Goal: Transaction & Acquisition: Purchase product/service

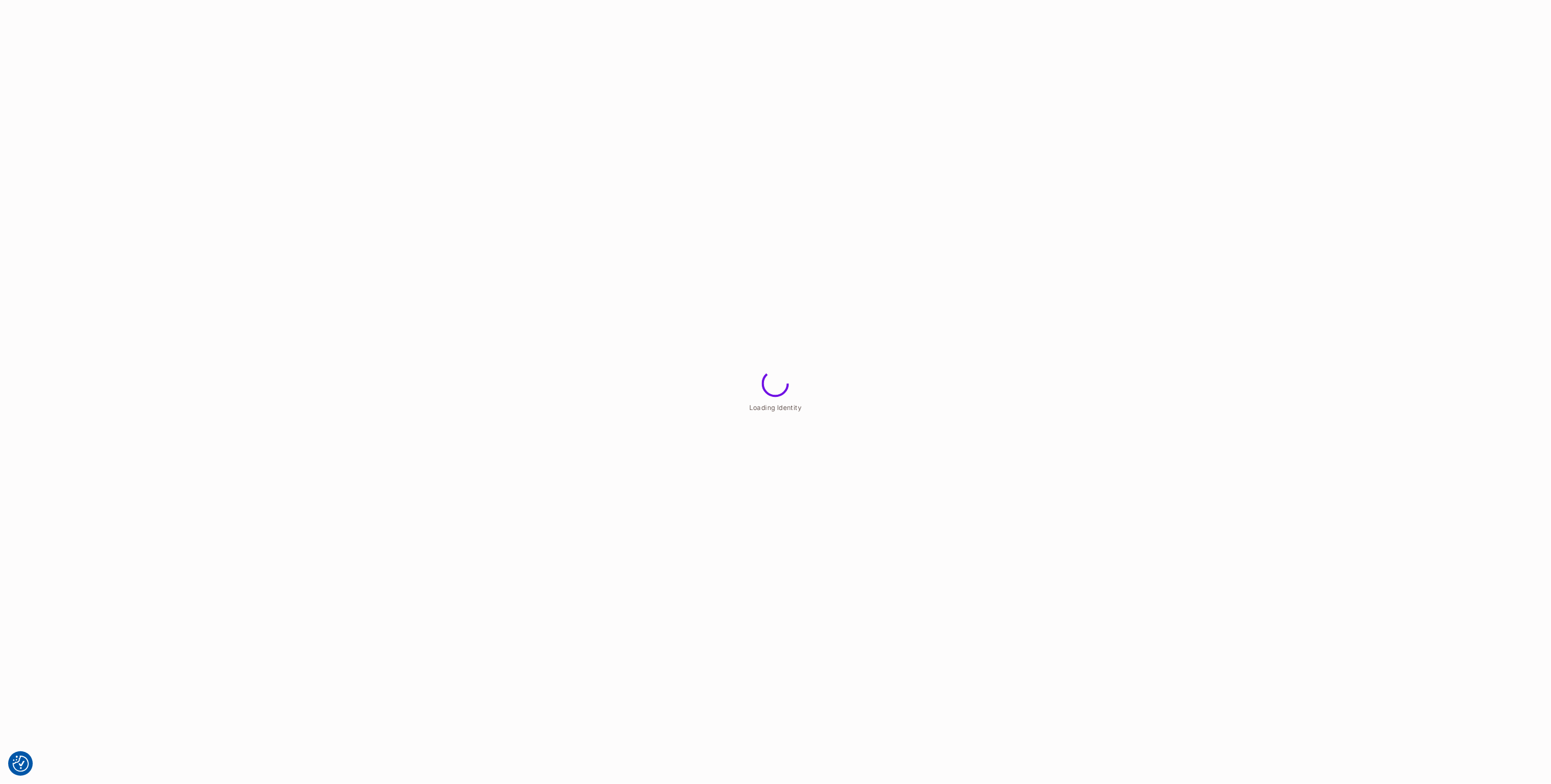
click at [1024, 0] on html "We use cookies to enhance your browsing experience, serve personalized ads or c…" at bounding box center [775, 0] width 1551 height 0
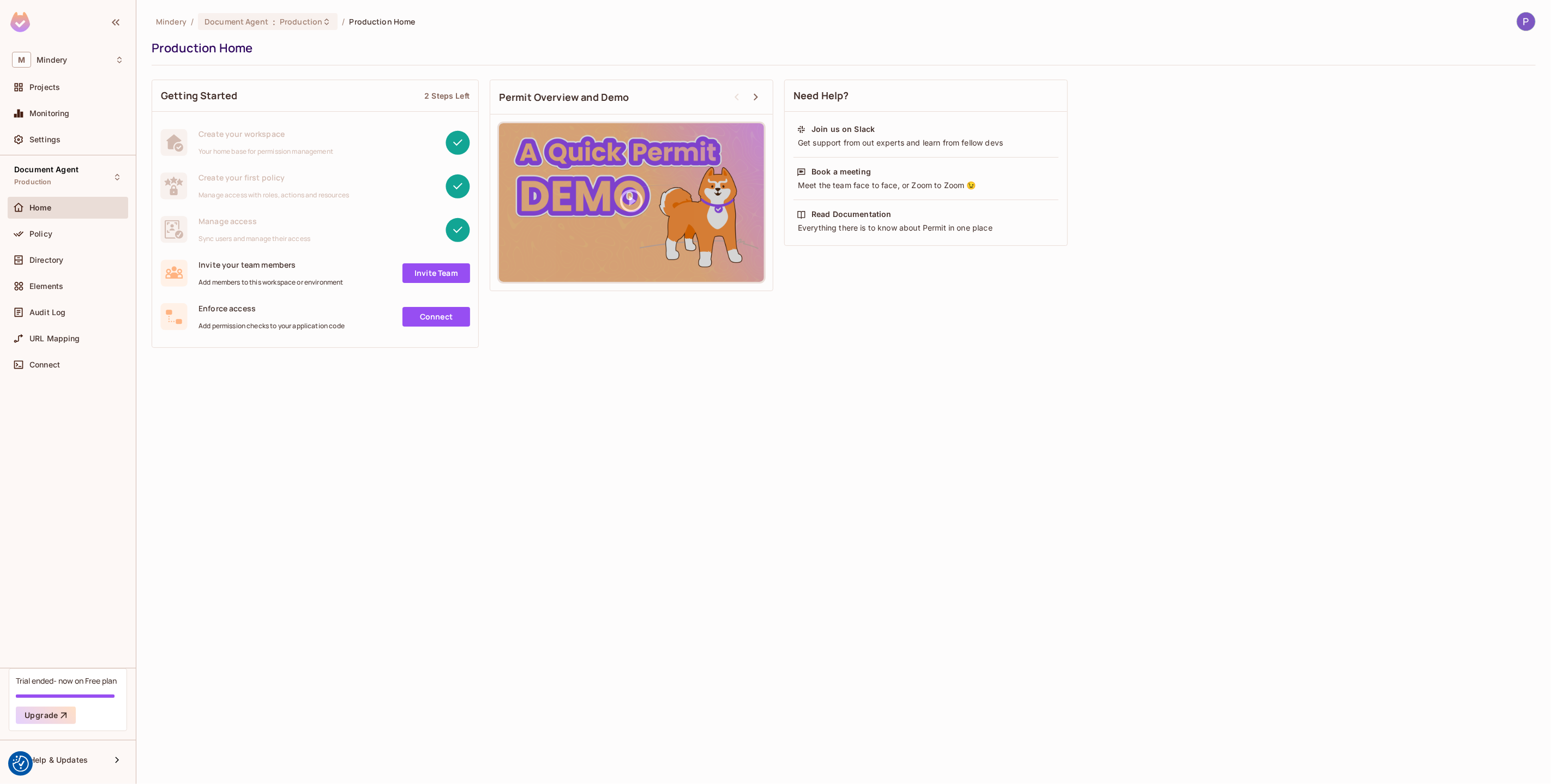
click at [76, 686] on div "Trial ended- now on Free plan" at bounding box center [66, 681] width 101 height 10
click at [48, 712] on button "Upgrade" at bounding box center [46, 715] width 60 height 17
click at [45, 109] on span "Monitoring" at bounding box center [50, 114] width 41 height 9
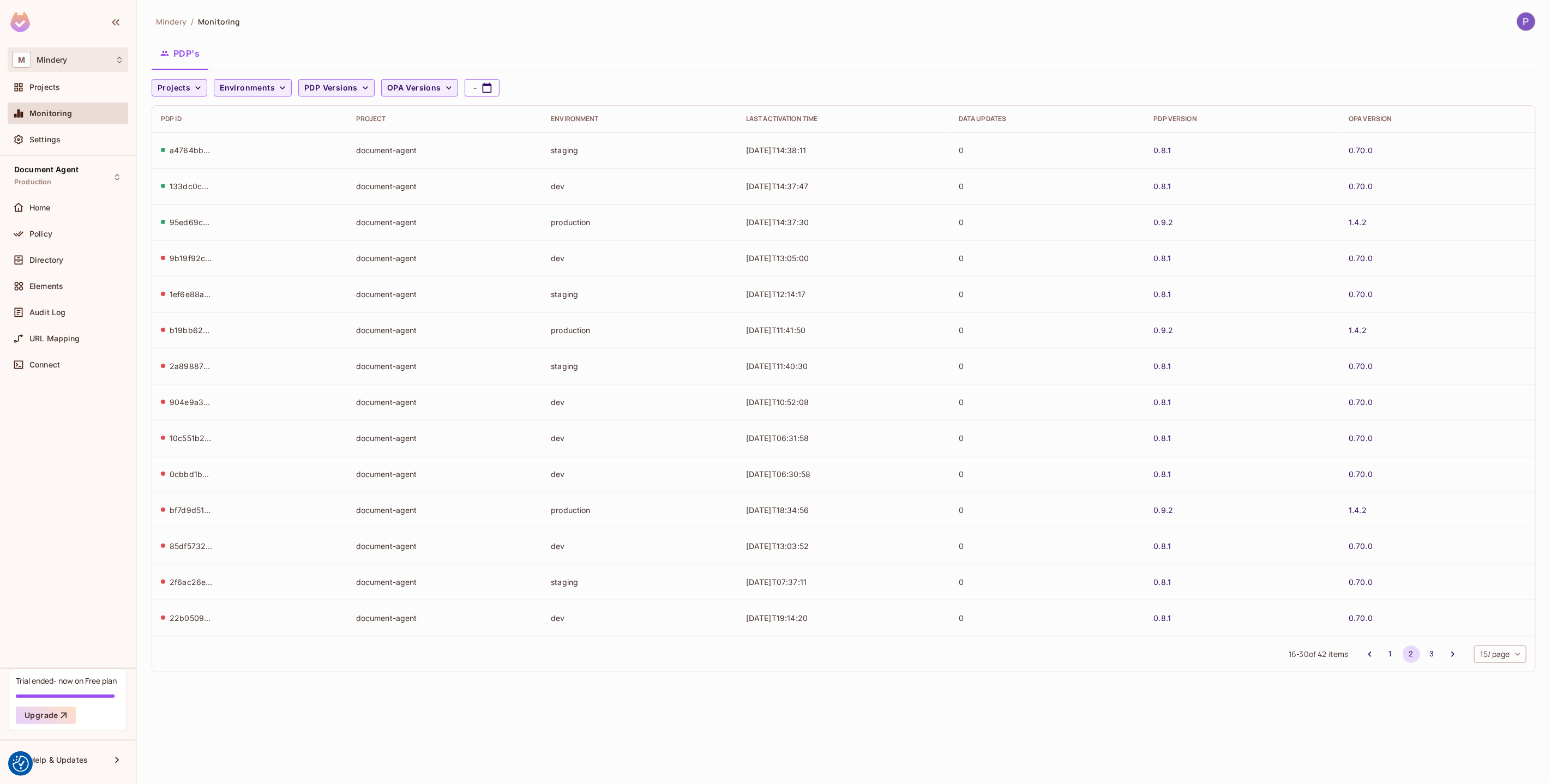
click at [67, 65] on div "M Mindery" at bounding box center [68, 59] width 112 height 16
click at [50, 94] on span "Mindery" at bounding box center [61, 92] width 76 height 10
click at [43, 141] on span "Settings" at bounding box center [45, 140] width 31 height 9
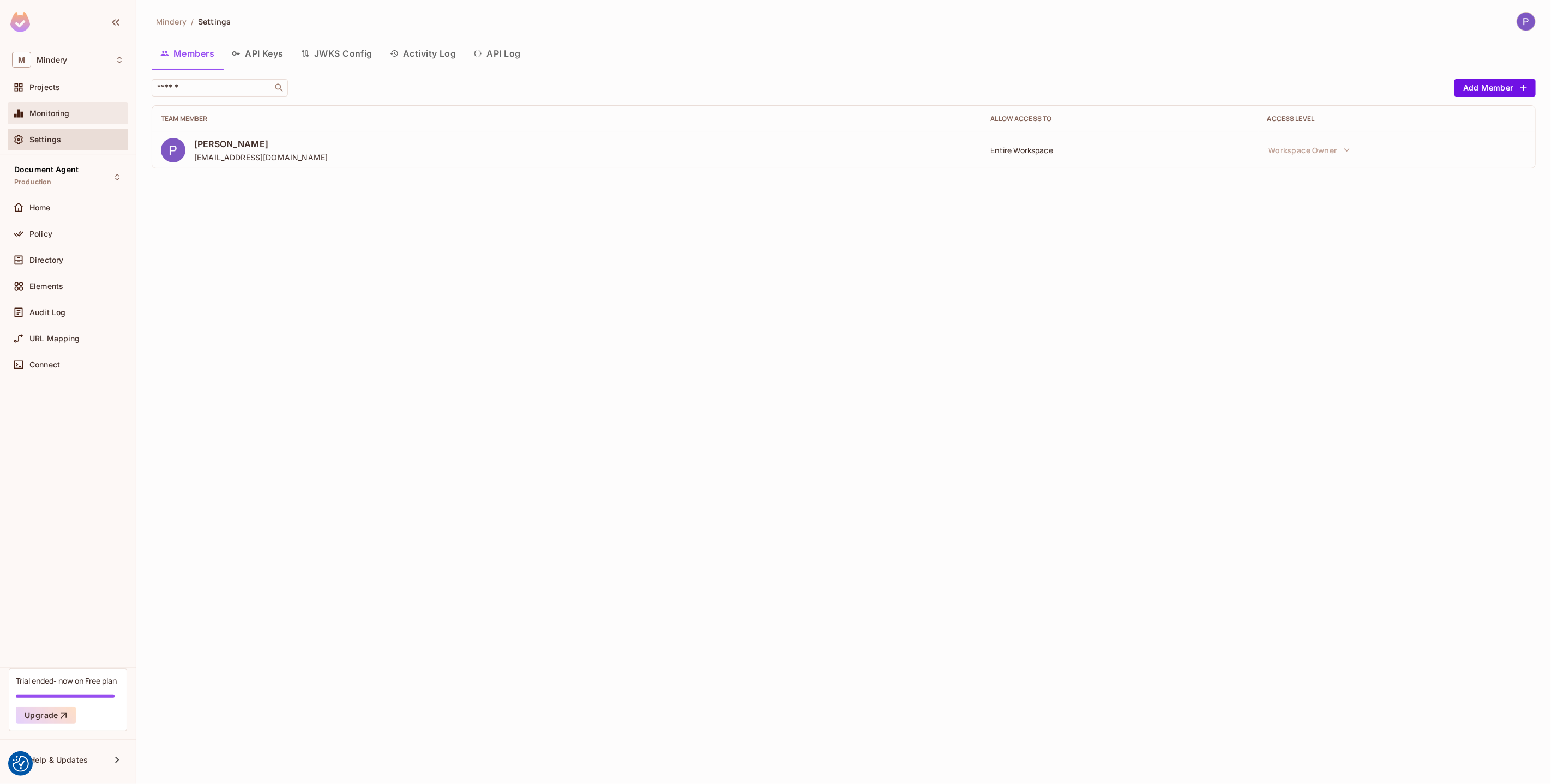
click at [43, 114] on span "Monitoring" at bounding box center [50, 114] width 41 height 9
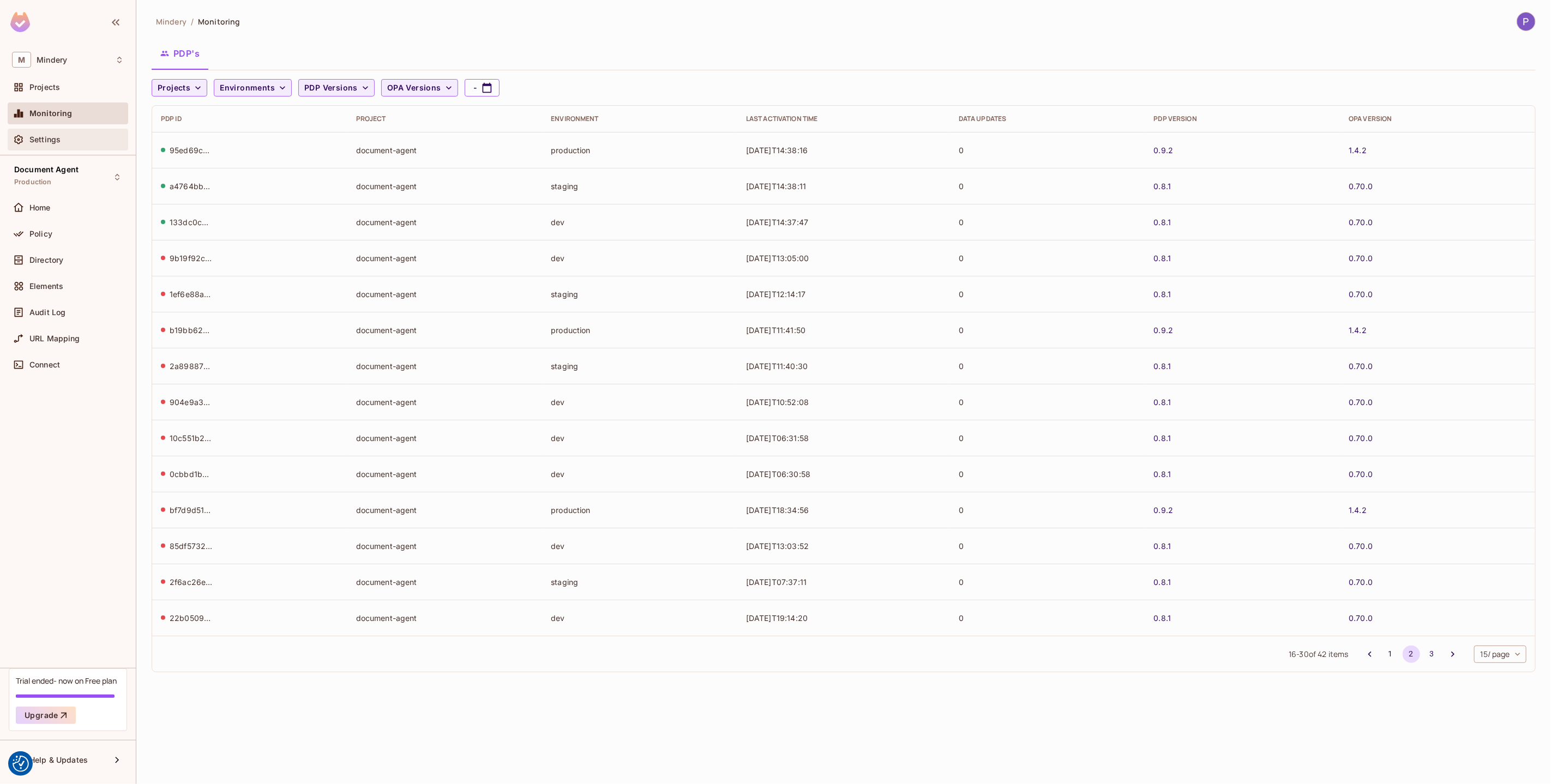
click at [47, 141] on span "Settings" at bounding box center [45, 140] width 31 height 9
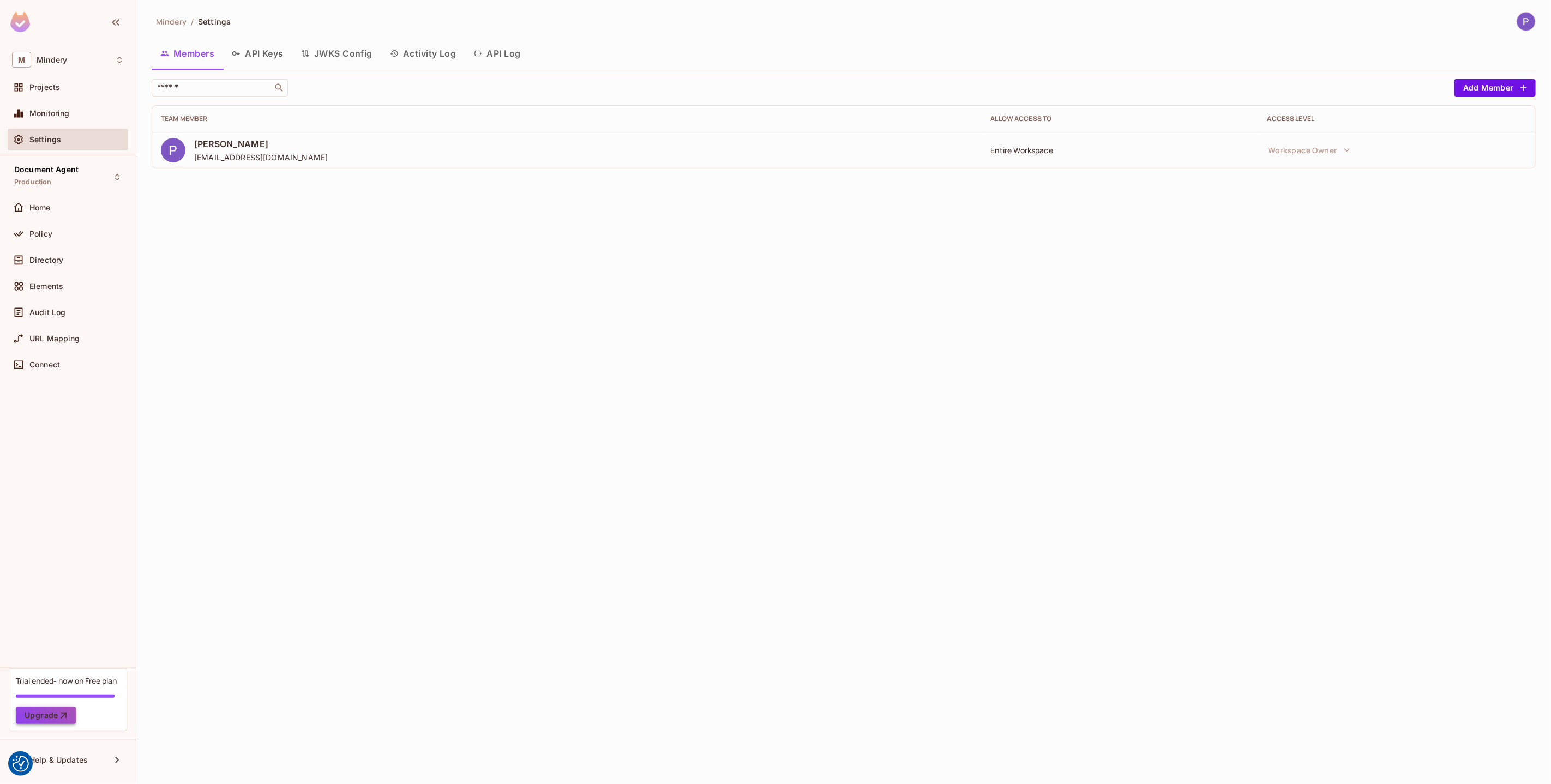
click at [63, 712] on icon "button" at bounding box center [63, 715] width 11 height 11
click at [54, 112] on span "Monitoring" at bounding box center [50, 114] width 41 height 9
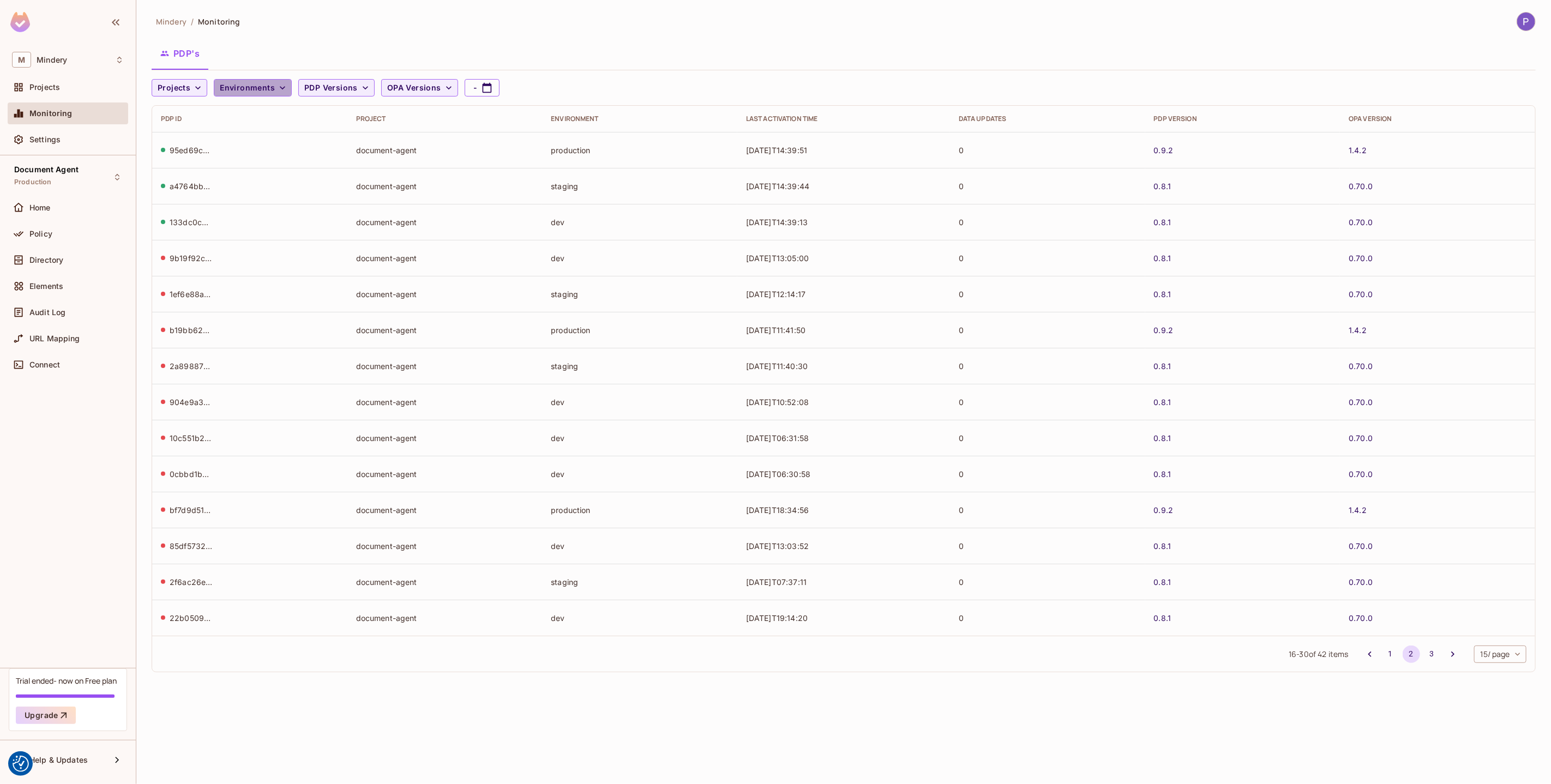
click at [282, 87] on icon "button" at bounding box center [282, 88] width 11 height 11
click at [277, 83] on div at bounding box center [775, 392] width 1551 height 784
click at [57, 143] on span "Settings" at bounding box center [45, 140] width 31 height 9
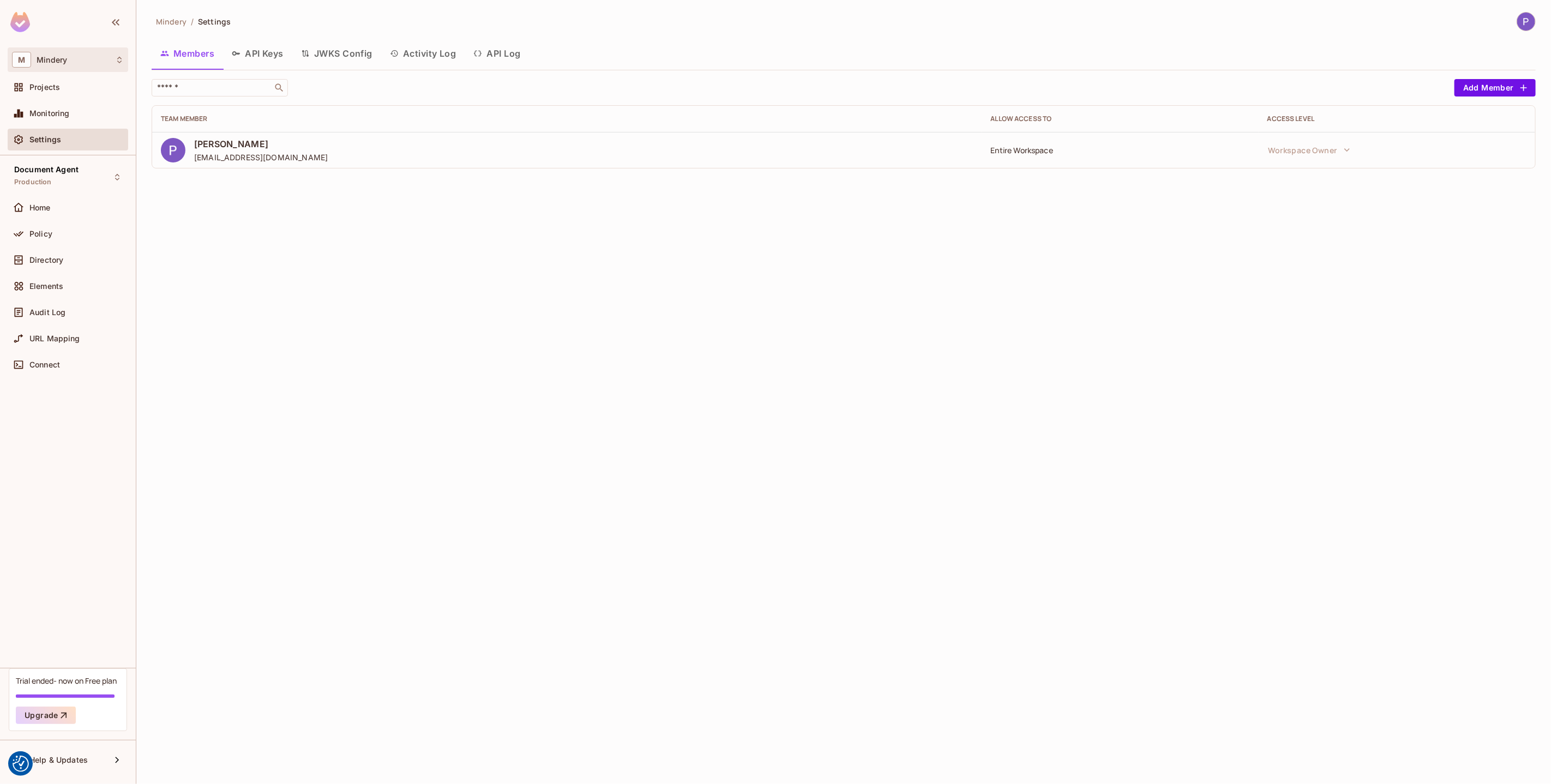
click at [111, 63] on div "M Mindery" at bounding box center [68, 59] width 112 height 16
click at [1522, 25] on div at bounding box center [775, 392] width 1551 height 784
click at [1525, 25] on img at bounding box center [1526, 21] width 18 height 18
click at [835, 341] on div at bounding box center [775, 392] width 1551 height 784
click at [69, 174] on div "Document Agent Production" at bounding box center [46, 177] width 65 height 23
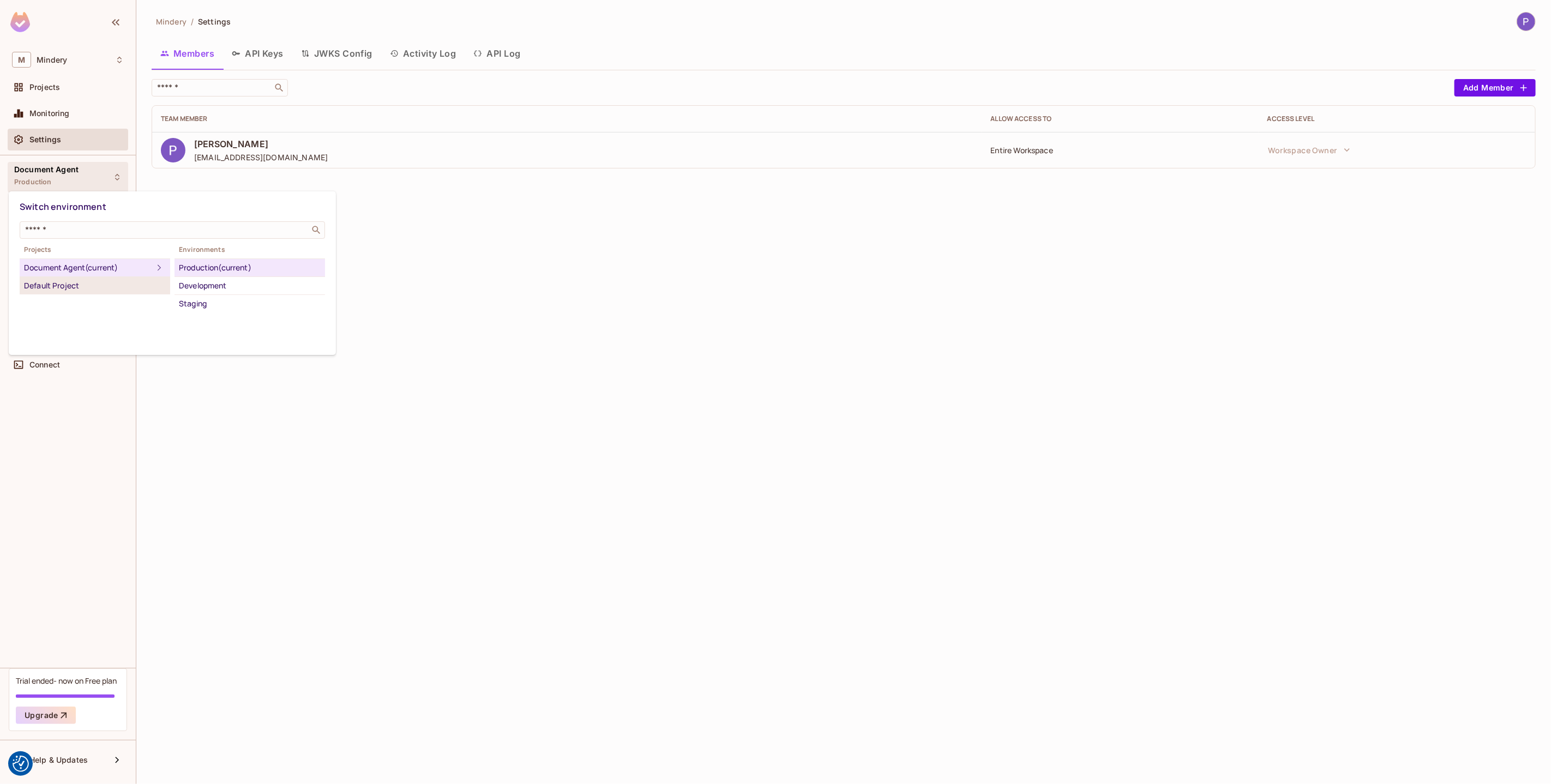
click at [67, 289] on div "Default Project" at bounding box center [95, 286] width 142 height 13
click at [73, 270] on div "Document Agent (current)" at bounding box center [95, 268] width 142 height 13
click at [68, 281] on div "Default Project" at bounding box center [95, 286] width 142 height 13
click at [152, 372] on div at bounding box center [775, 392] width 1551 height 784
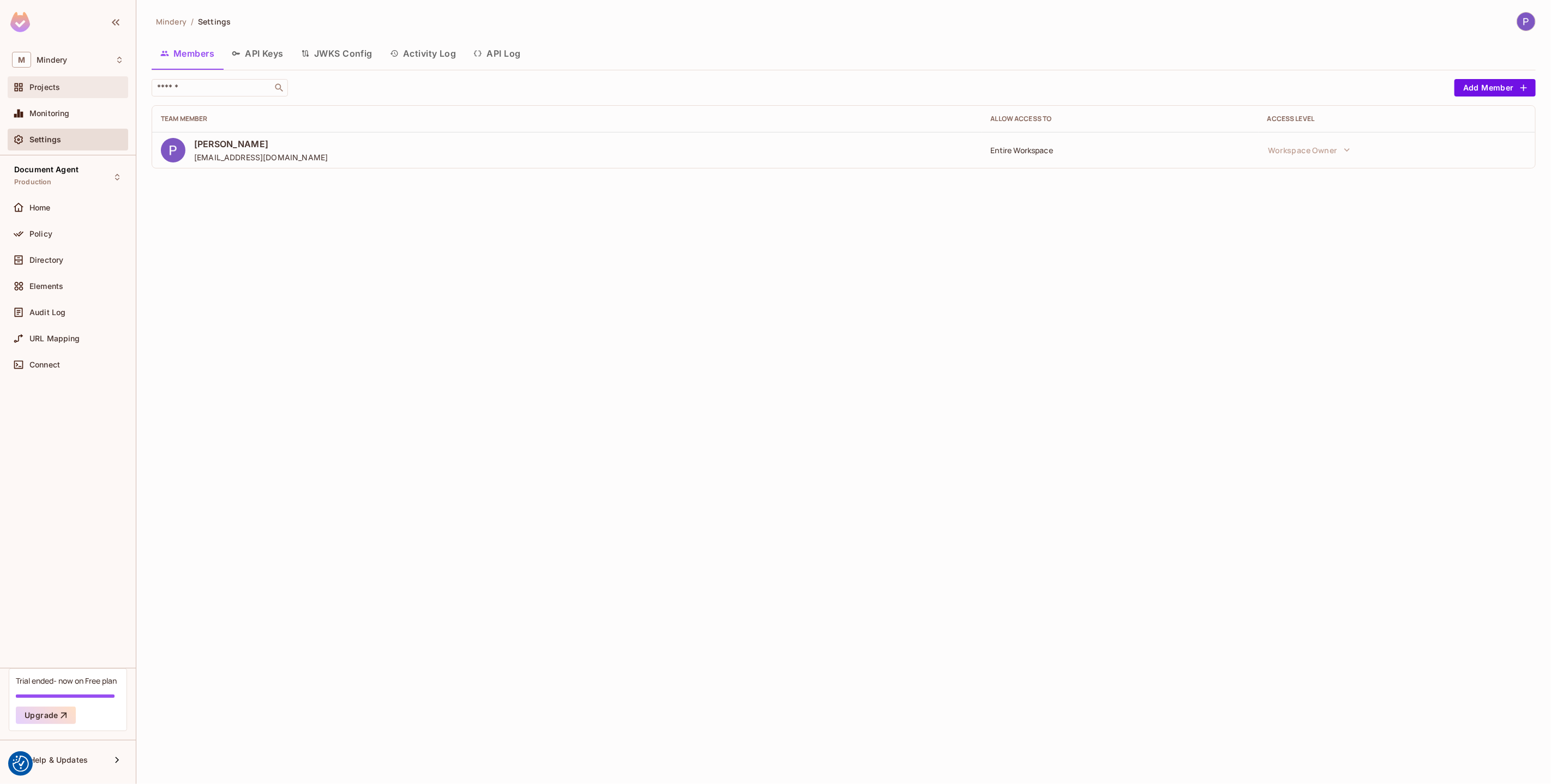
click at [59, 90] on span "Projects" at bounding box center [45, 87] width 30 height 9
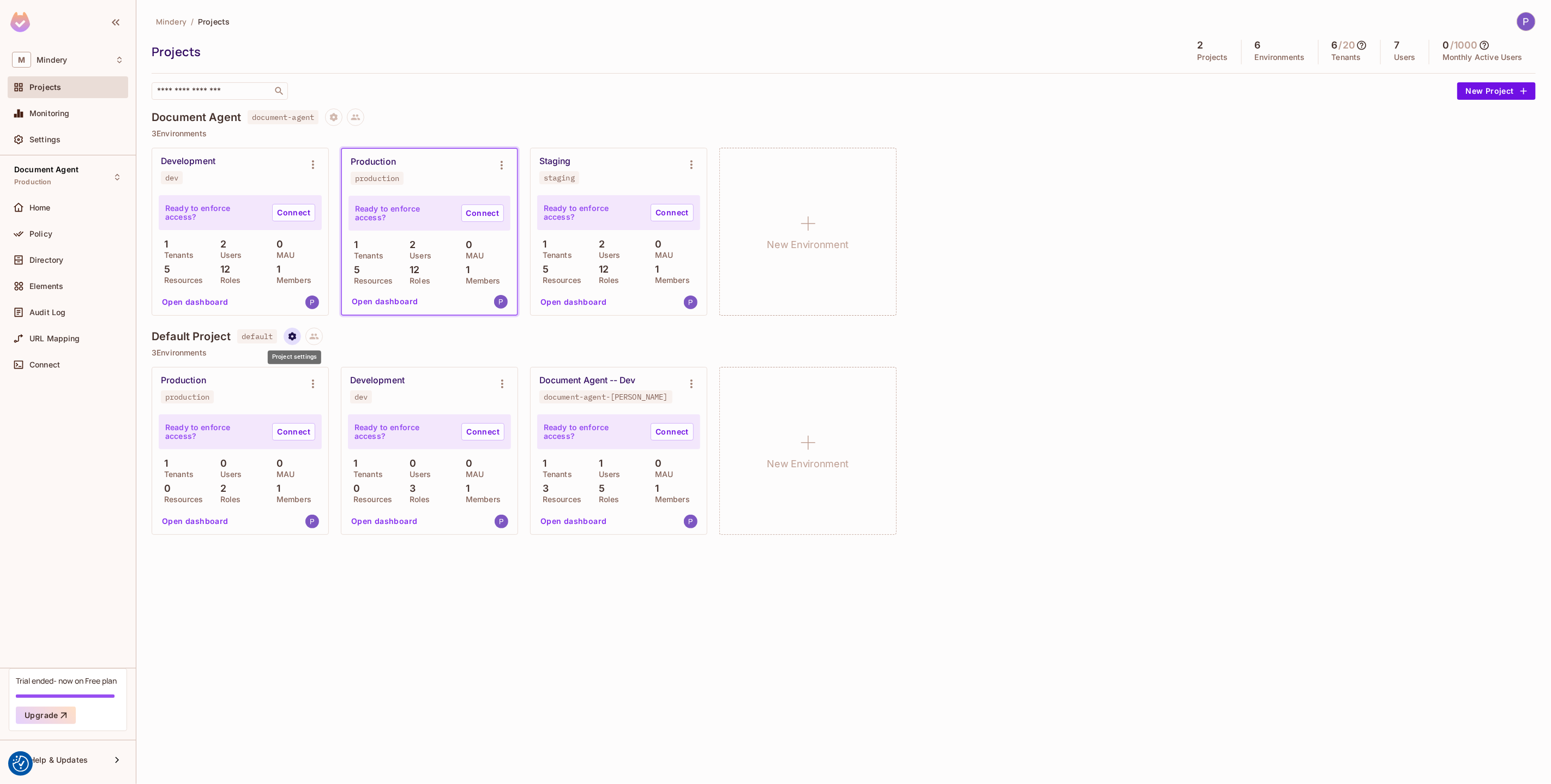
click at [295, 339] on icon "Project settings" at bounding box center [292, 336] width 10 height 10
click at [332, 404] on div "Delete Project" at bounding box center [350, 401] width 52 height 11
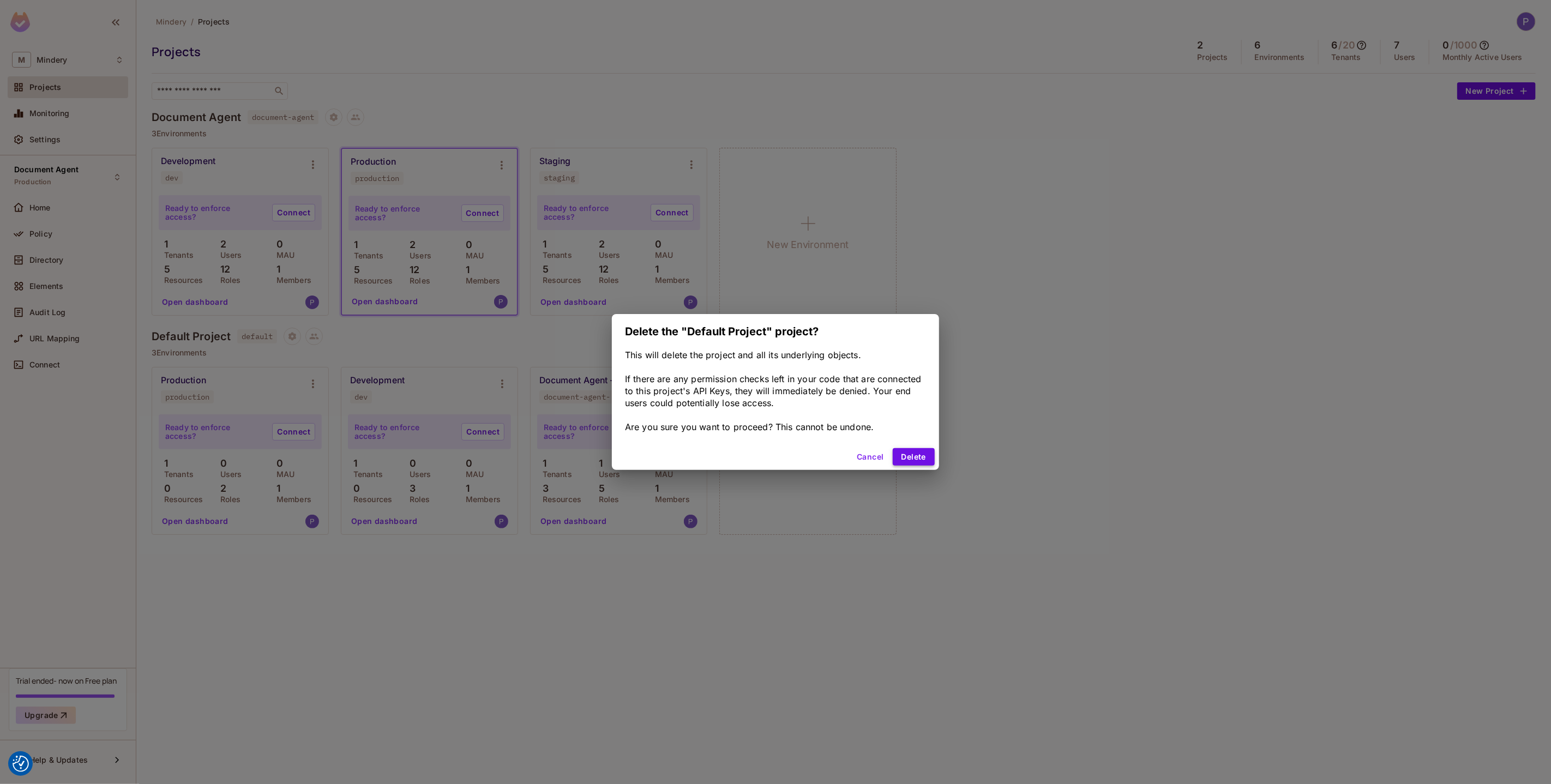
click at [920, 458] on button "Delete" at bounding box center [913, 457] width 42 height 17
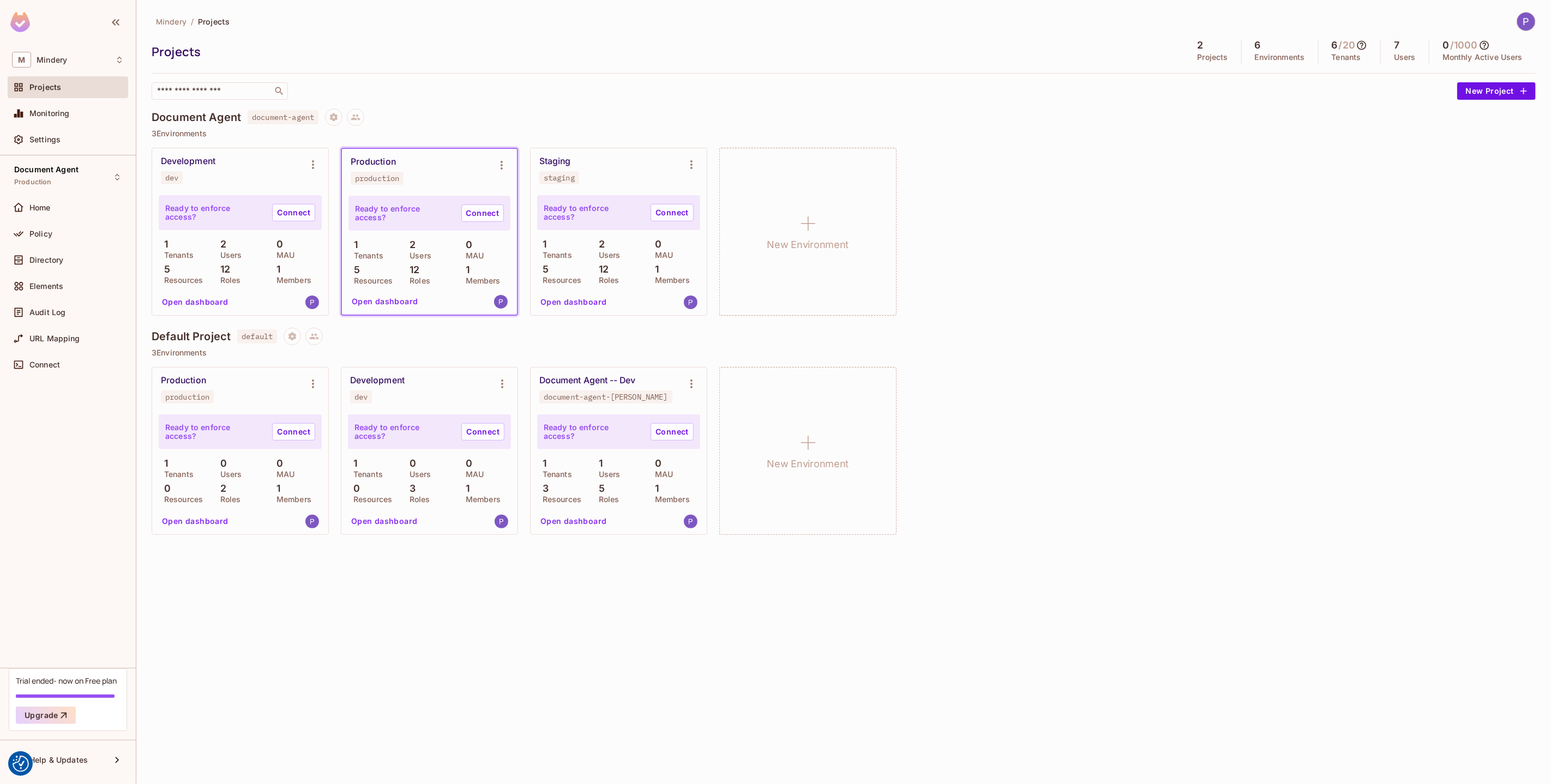
click at [241, 630] on div "Mindery / Projects Projects 2 Projects 6 Environments 6 / 20 Tenants 7 Users 0 …" at bounding box center [844, 392] width 1415 height 784
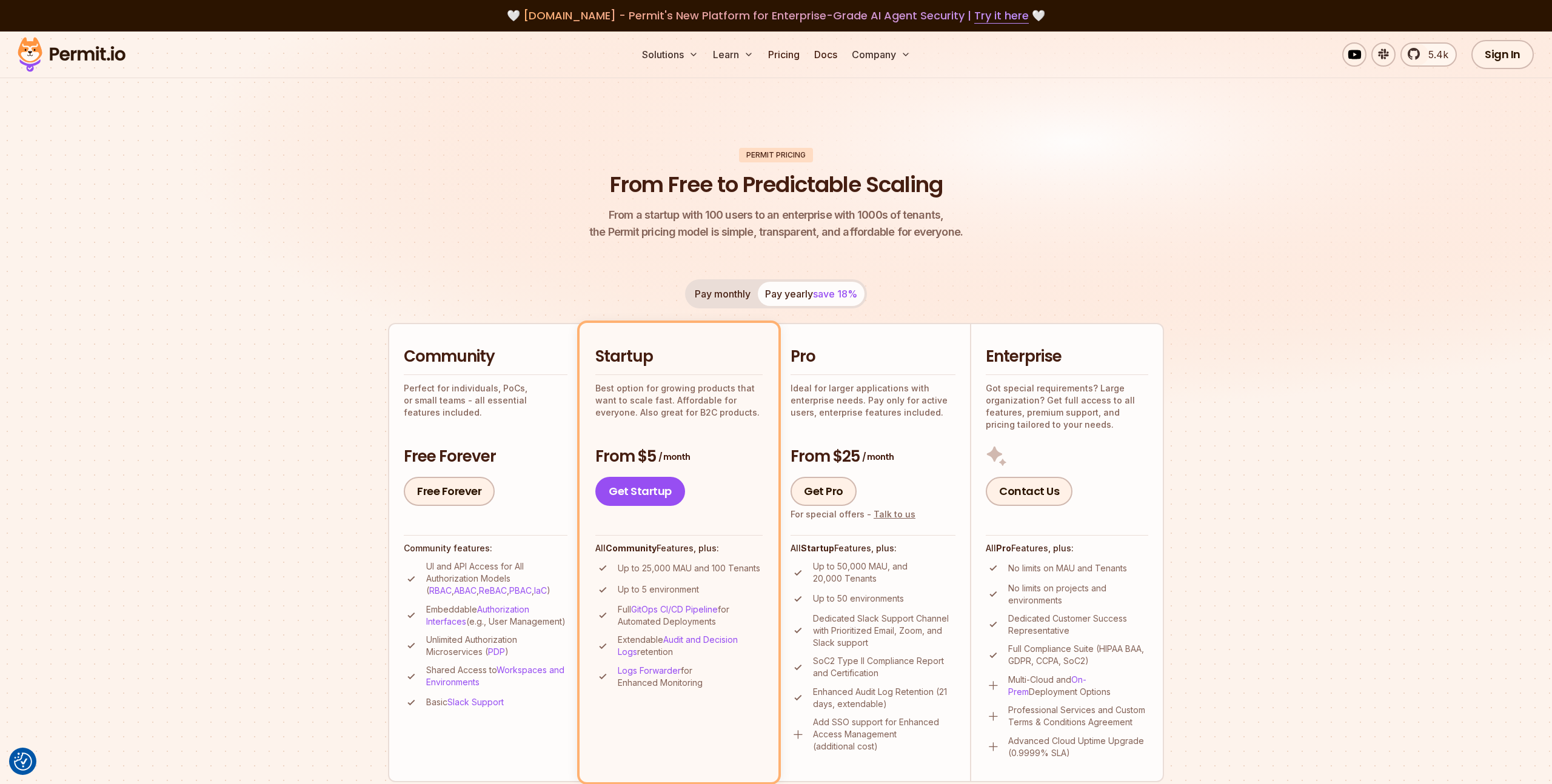
click at [708, 292] on button "Pay monthly" at bounding box center [723, 294] width 70 height 24
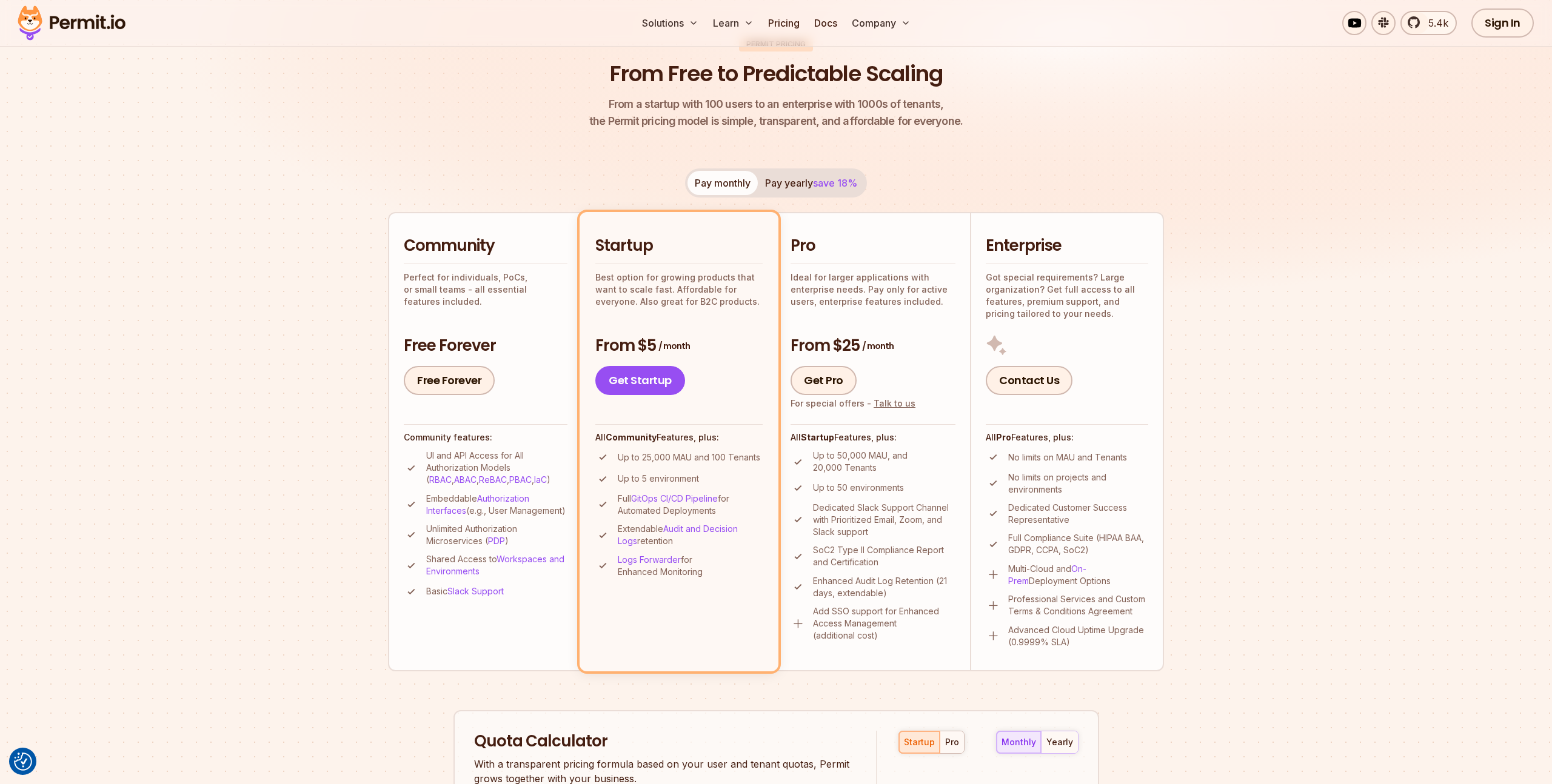
scroll to position [115, 0]
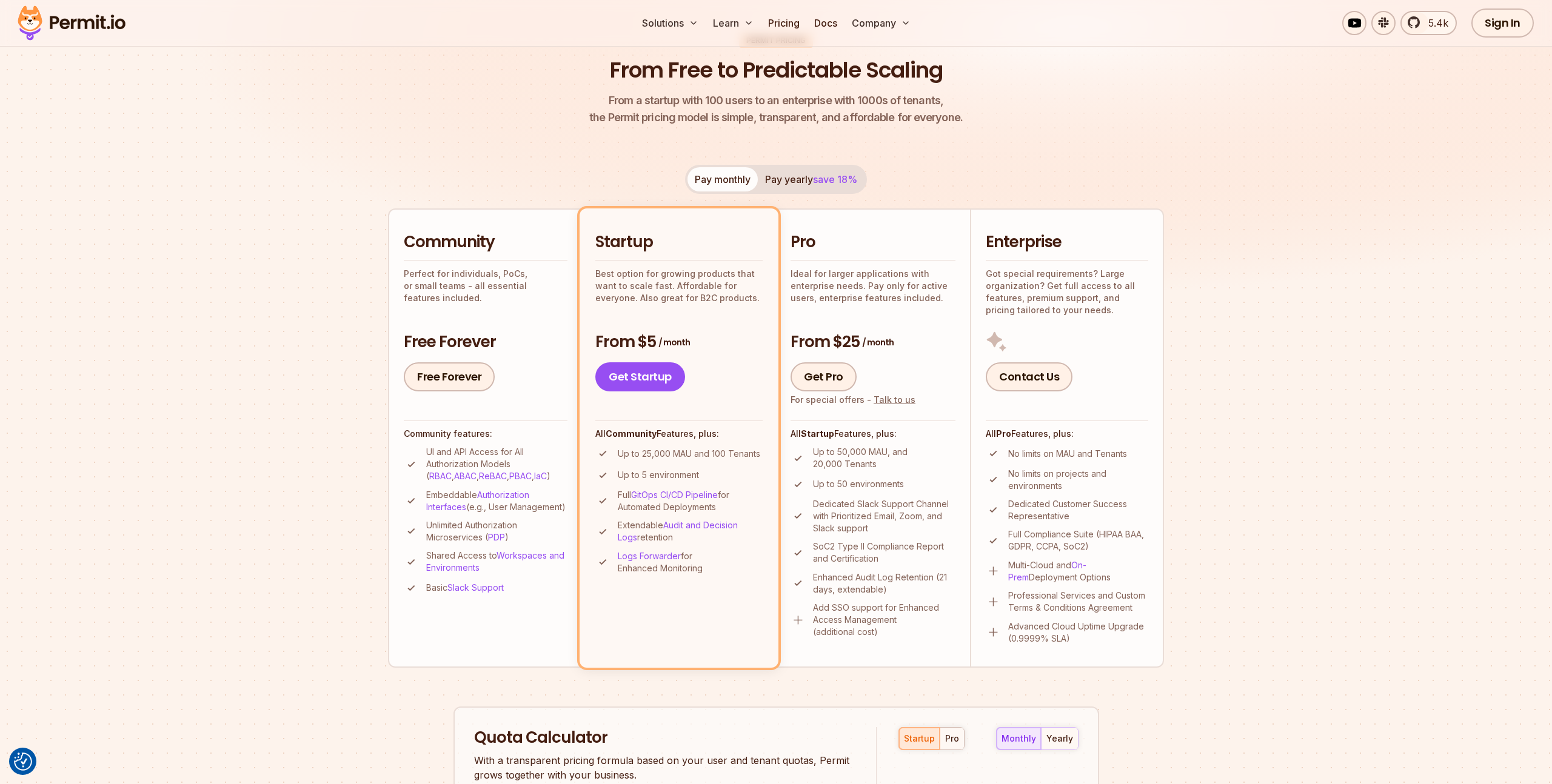
click at [801, 182] on button "Pay yearly save 18%" at bounding box center [811, 179] width 107 height 24
click at [737, 176] on button "Pay monthly" at bounding box center [723, 179] width 70 height 24
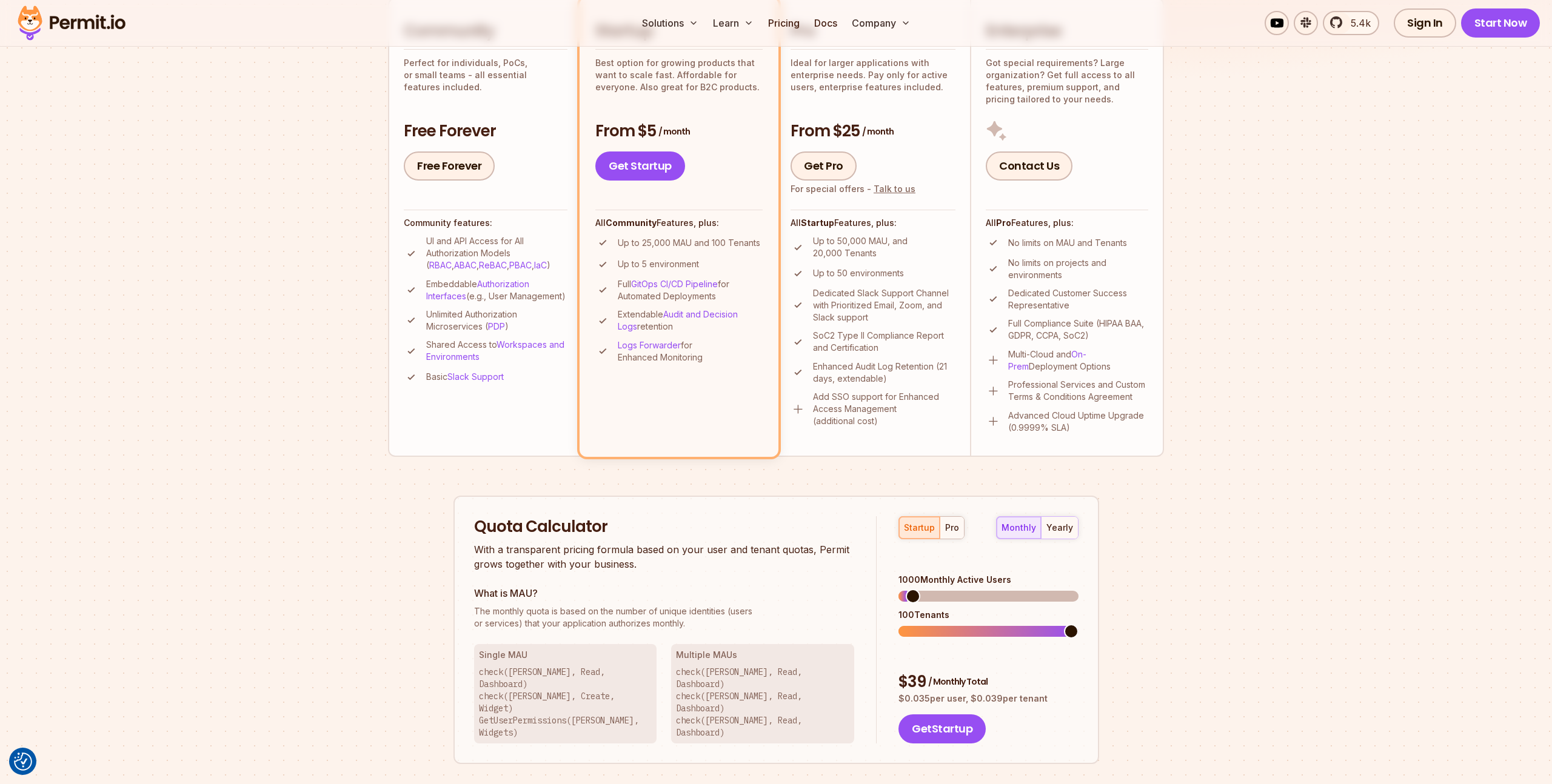
scroll to position [322, 0]
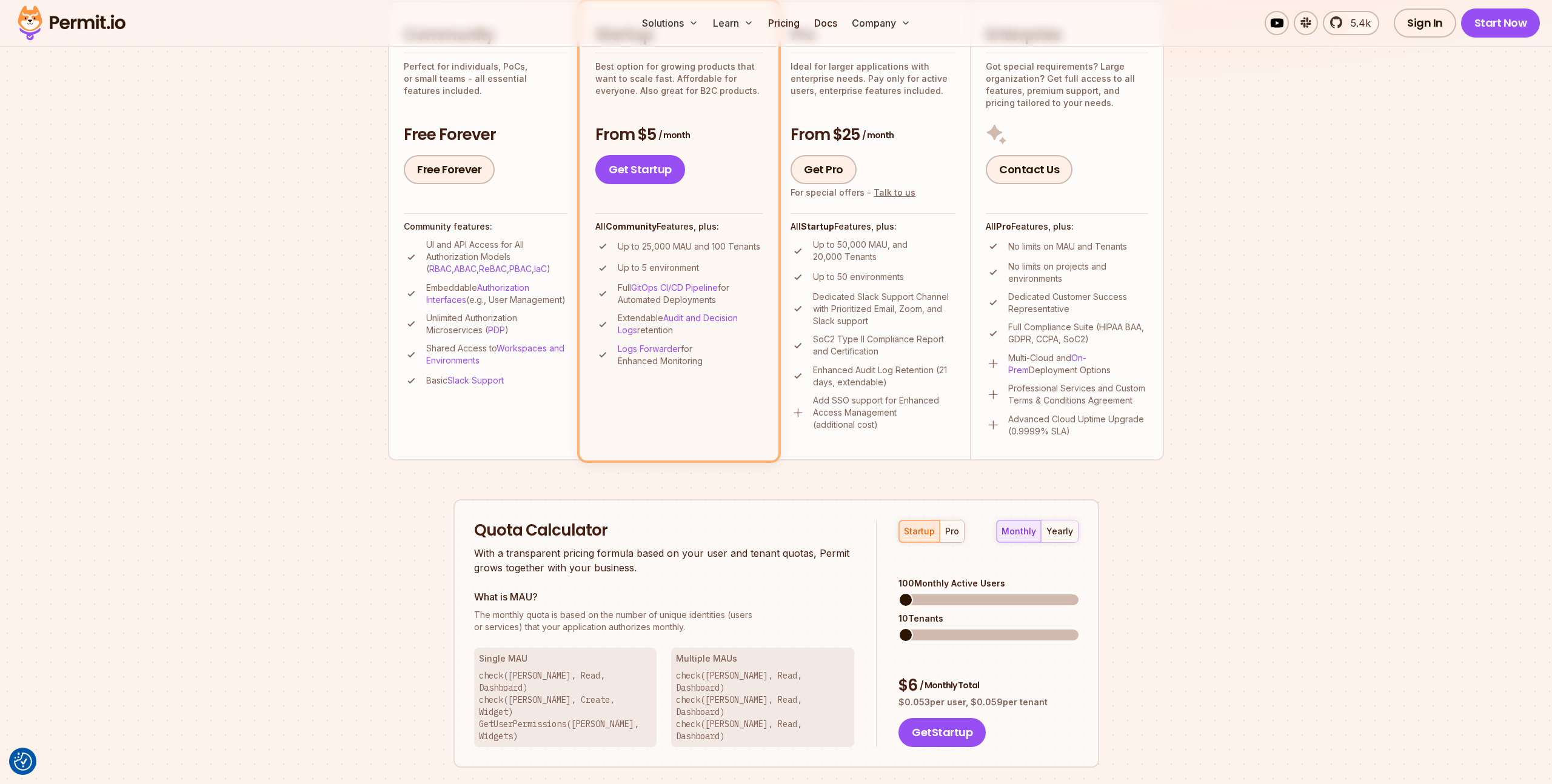
click at [898, 592] on span at bounding box center [906, 600] width 14 height 14
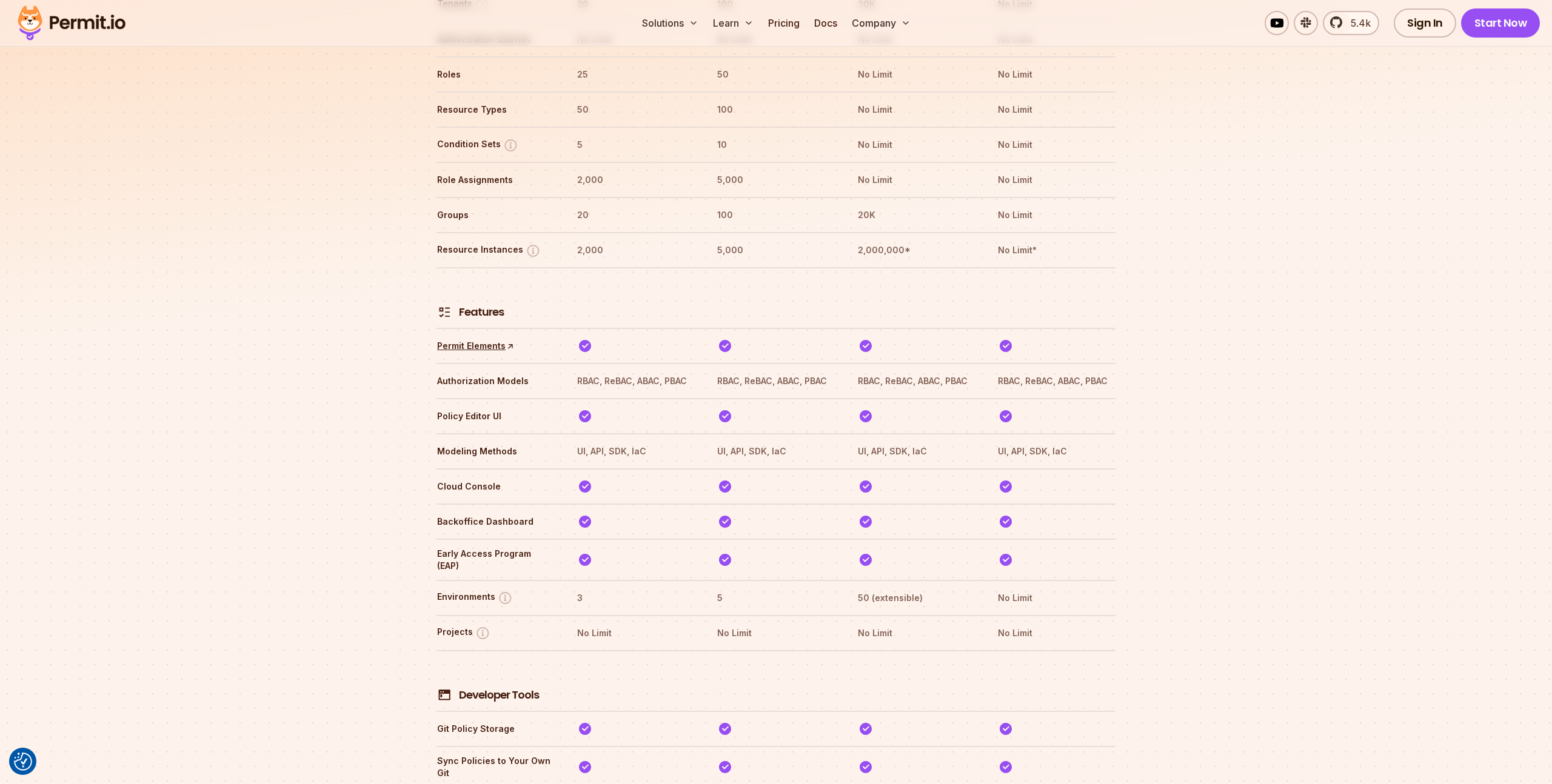
scroll to position [1047, 0]
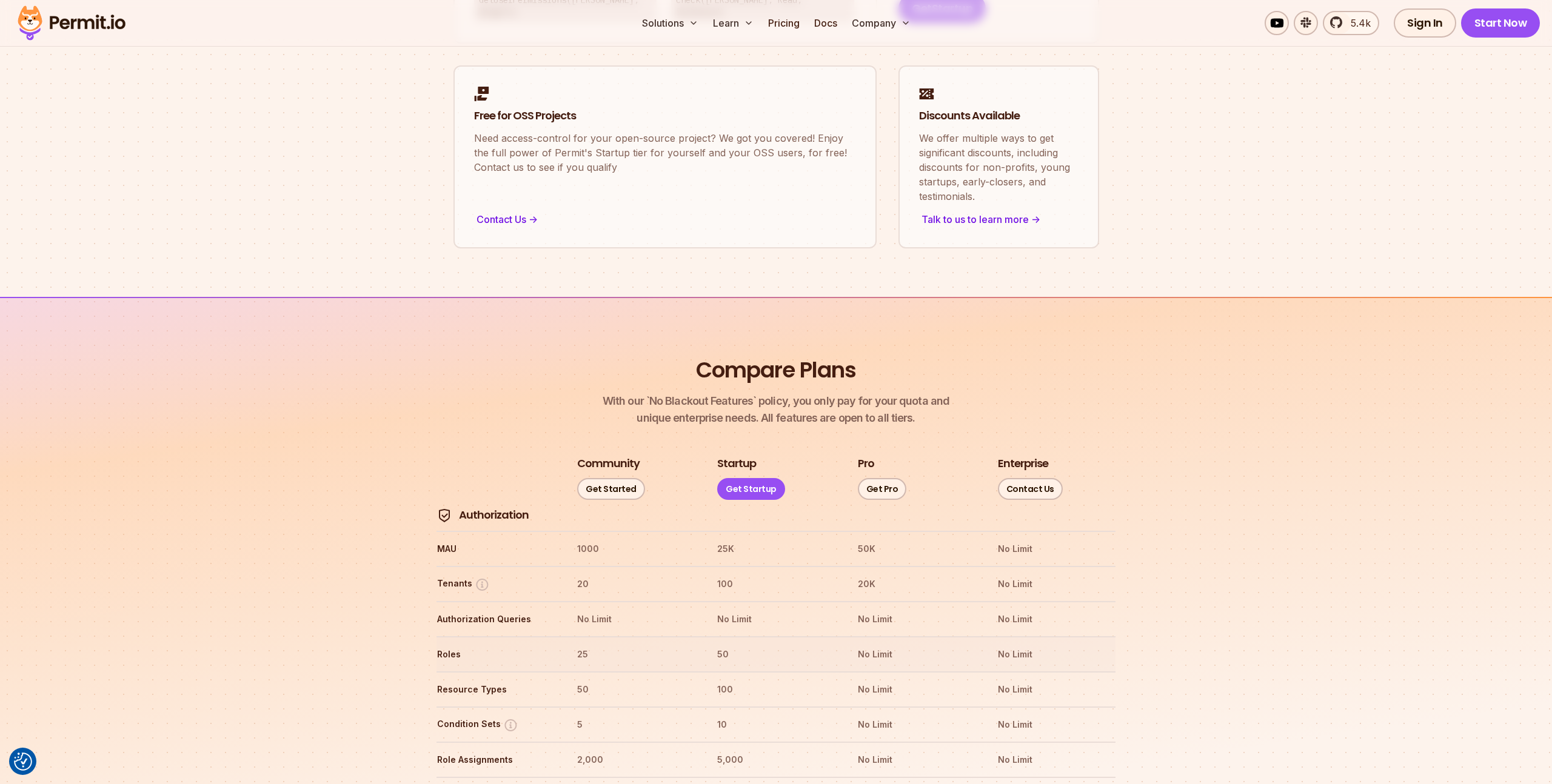
click at [583, 645] on th "25" at bounding box center [636, 654] width 118 height 19
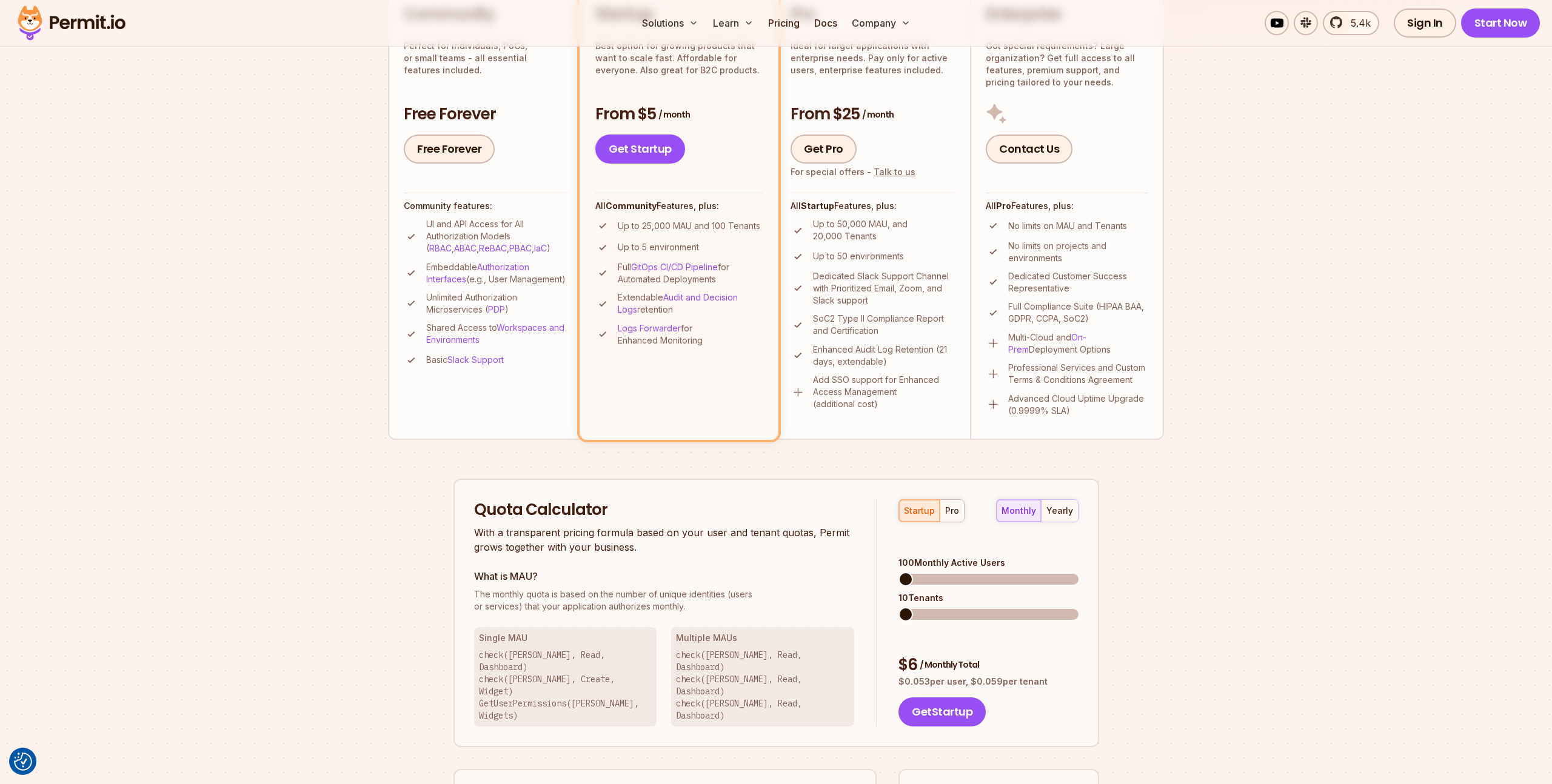
scroll to position [347, 0]
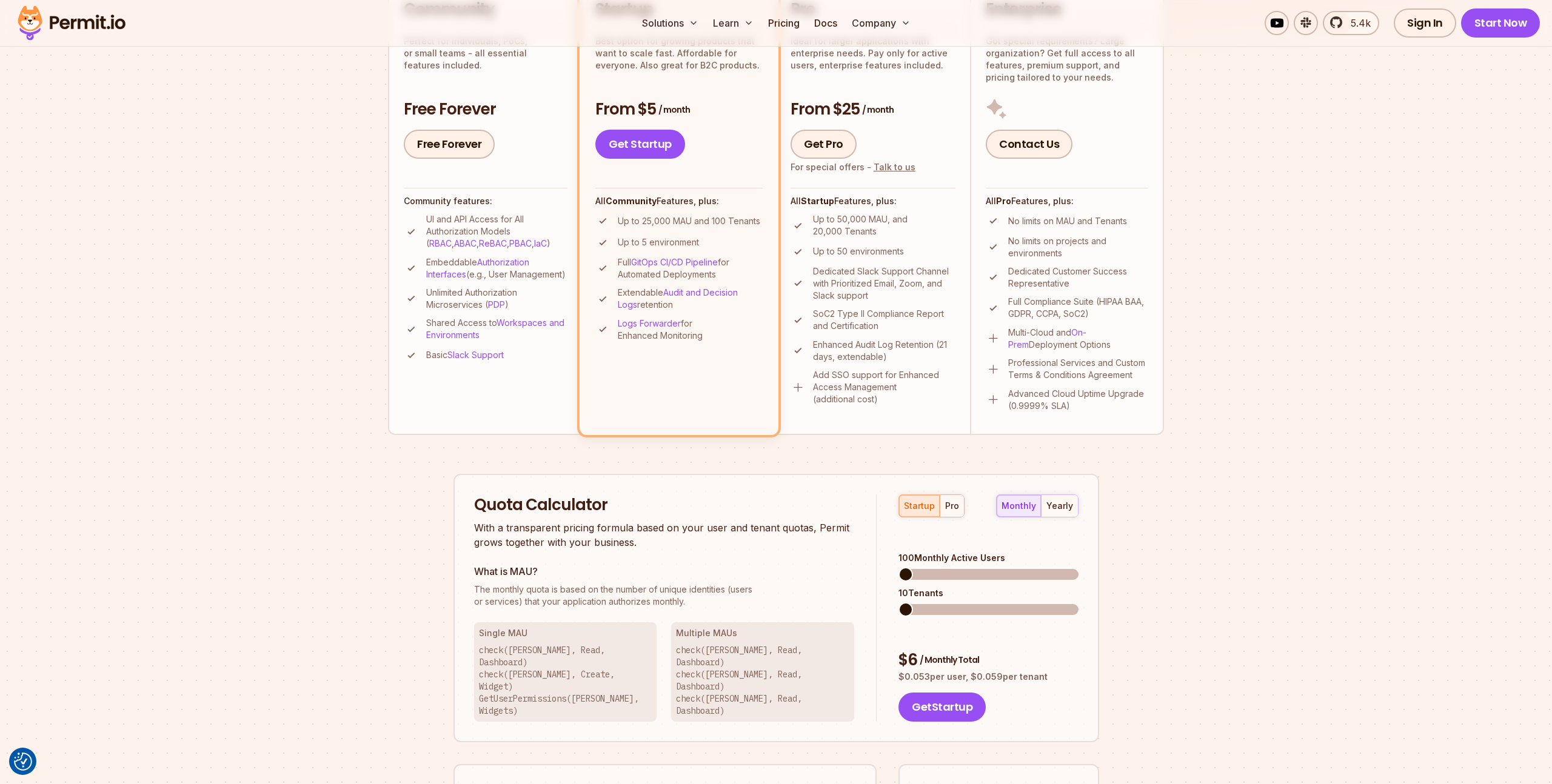
click at [898, 603] on span at bounding box center [906, 610] width 14 height 14
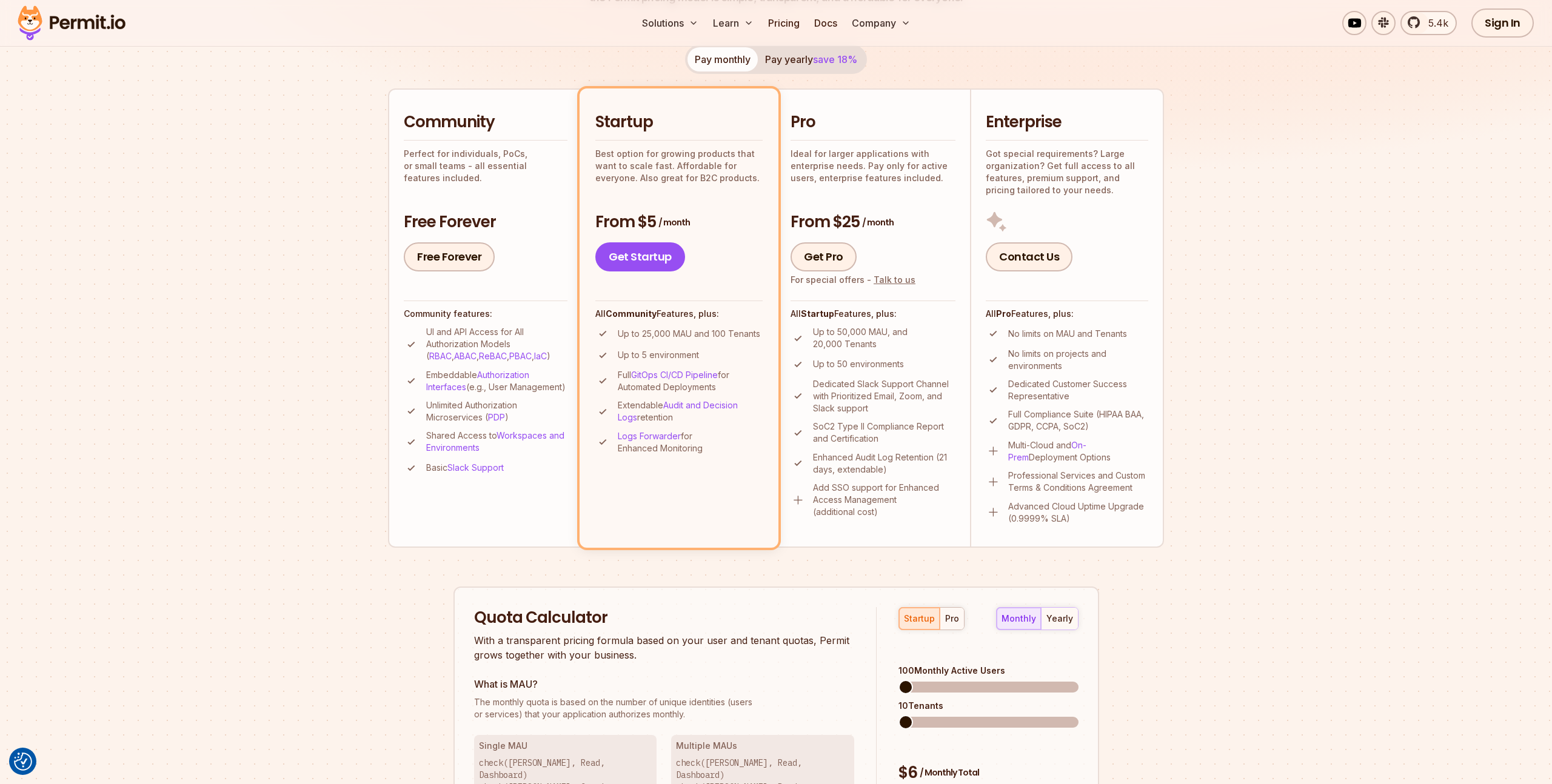
scroll to position [0, 0]
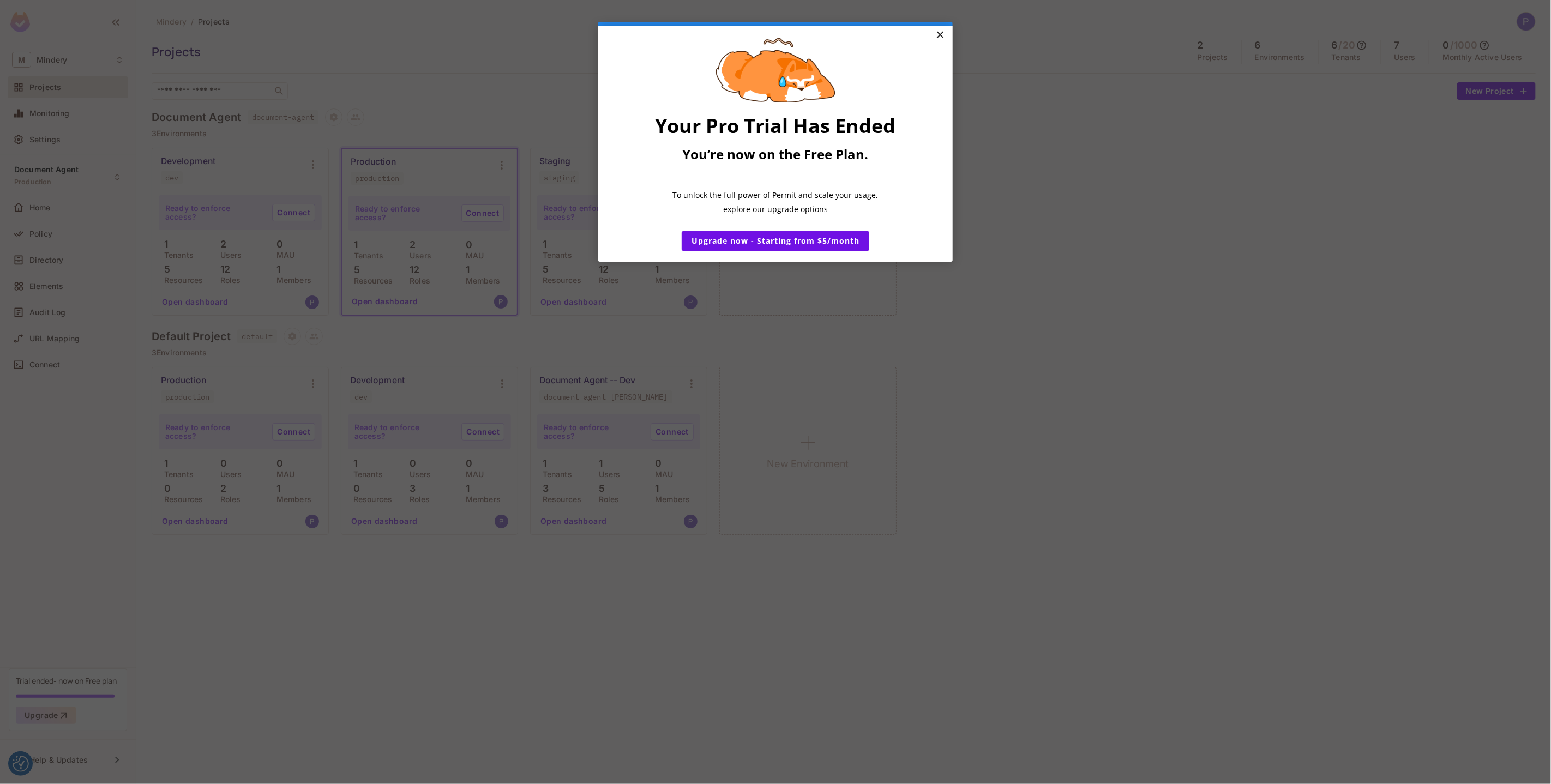
click at [939, 35] on link "×" at bounding box center [940, 35] width 19 height 19
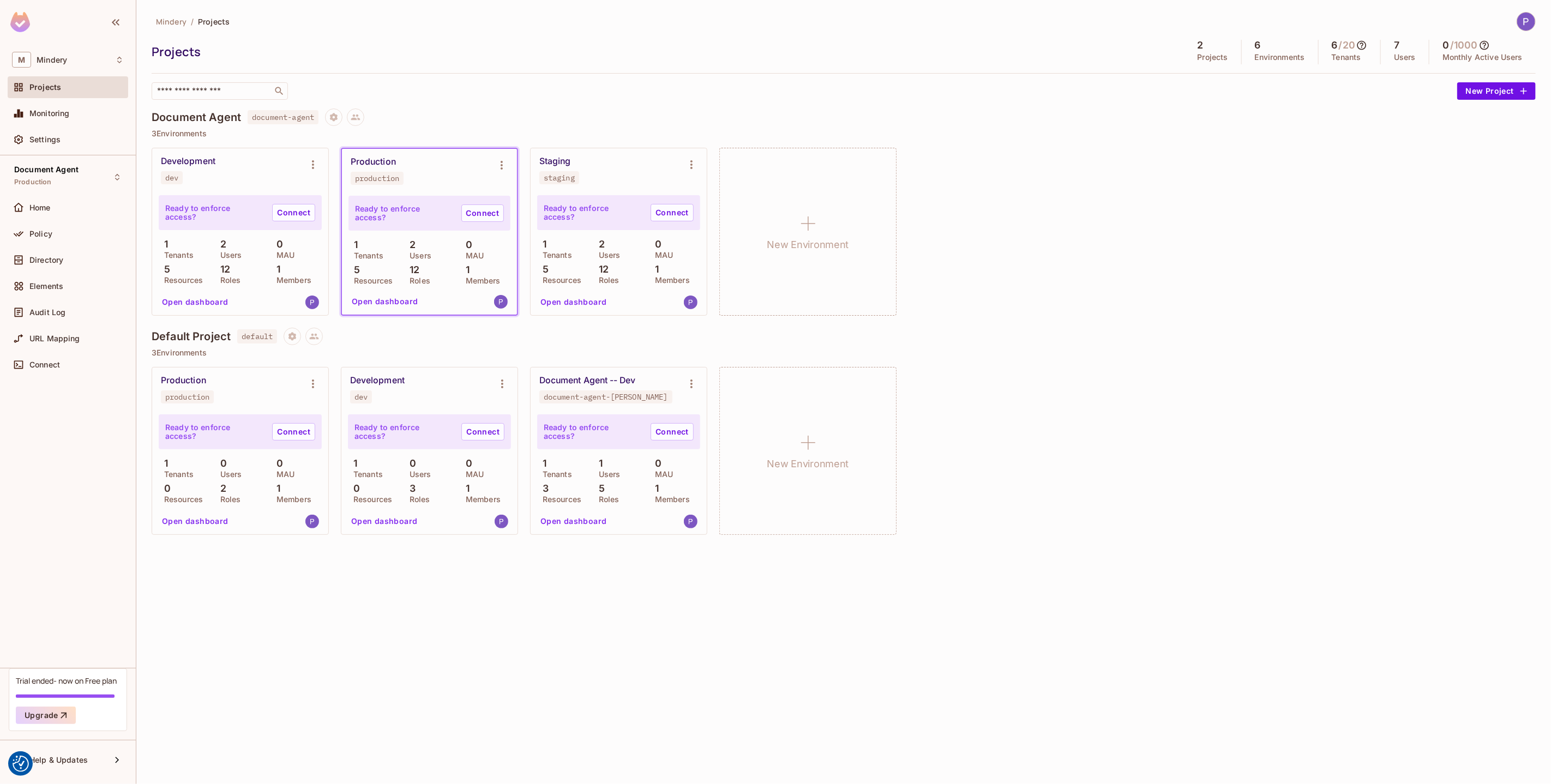
click at [1019, 302] on div "Development dev Ready to enforce access? Connect 1 Tenants 2 Users 0 MAU 5 Reso…" at bounding box center [844, 232] width 1384 height 168
click at [416, 648] on div "Mindery / Projects Projects 2 Projects 6 Environments 6 / 20 Tenants 7 Users 0 …" at bounding box center [844, 392] width 1415 height 784
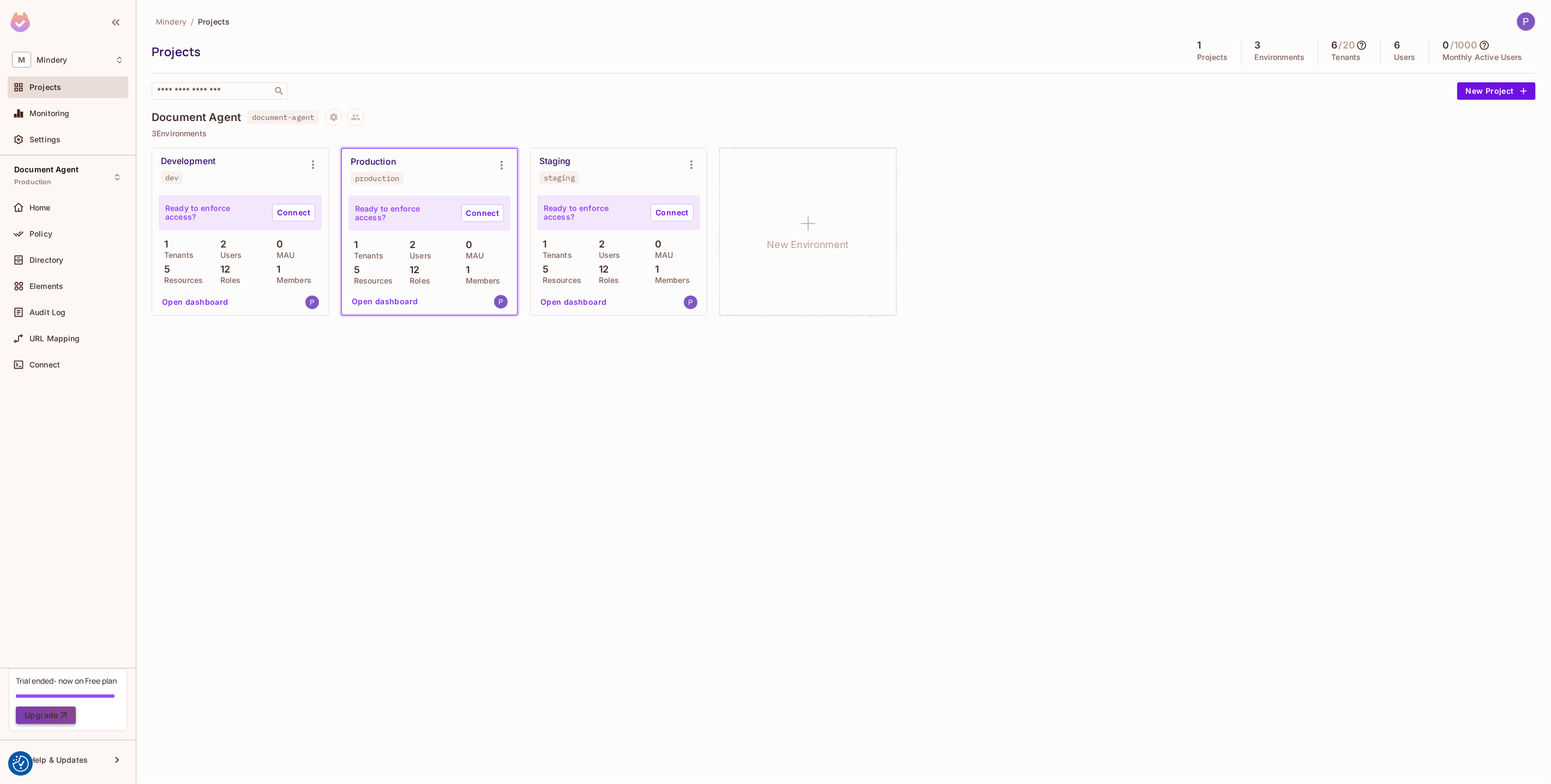
click at [58, 710] on icon "button" at bounding box center [63, 715] width 11 height 11
click at [65, 722] on button "Upgrade" at bounding box center [46, 715] width 60 height 17
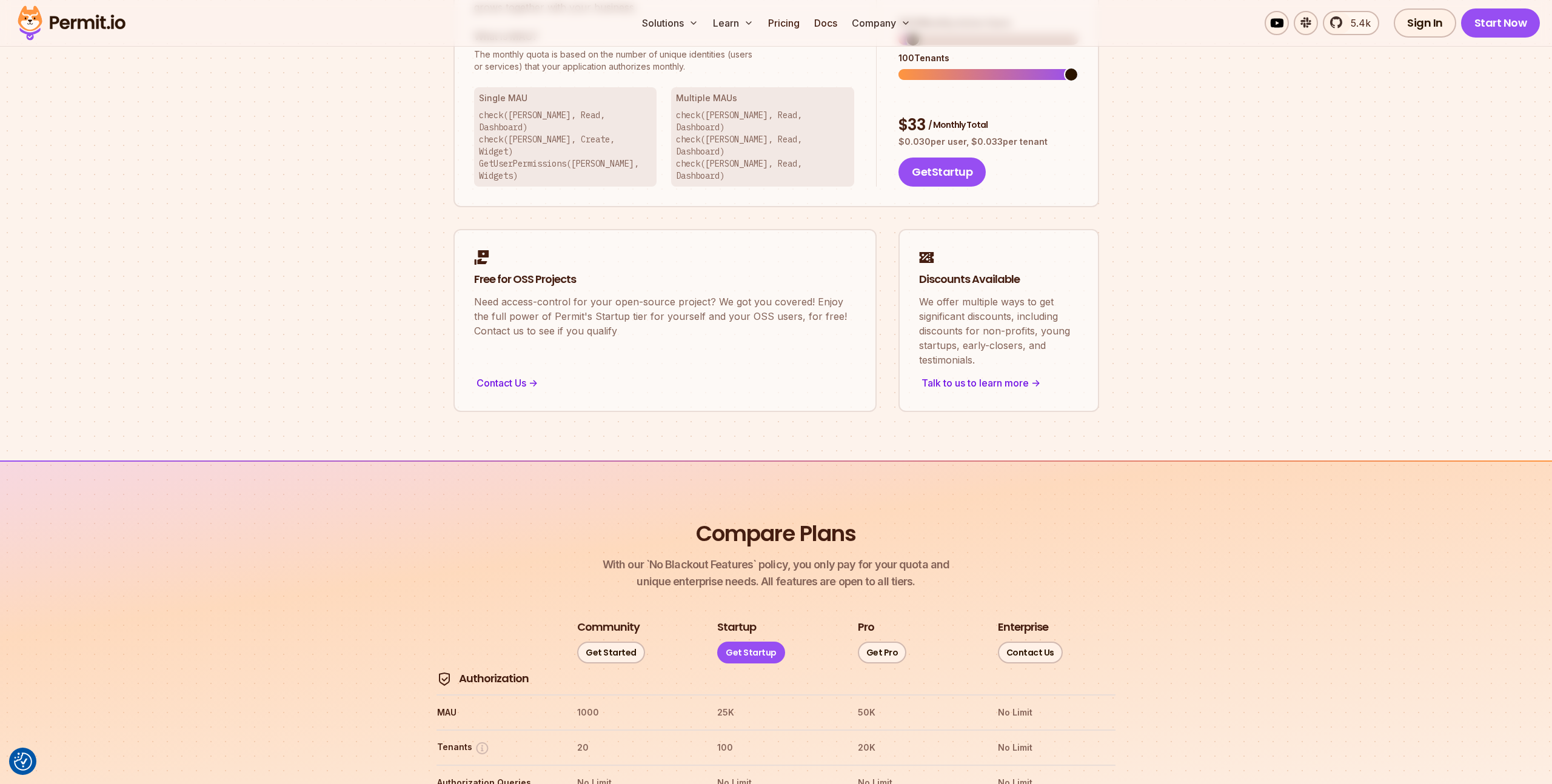
scroll to position [872, 0]
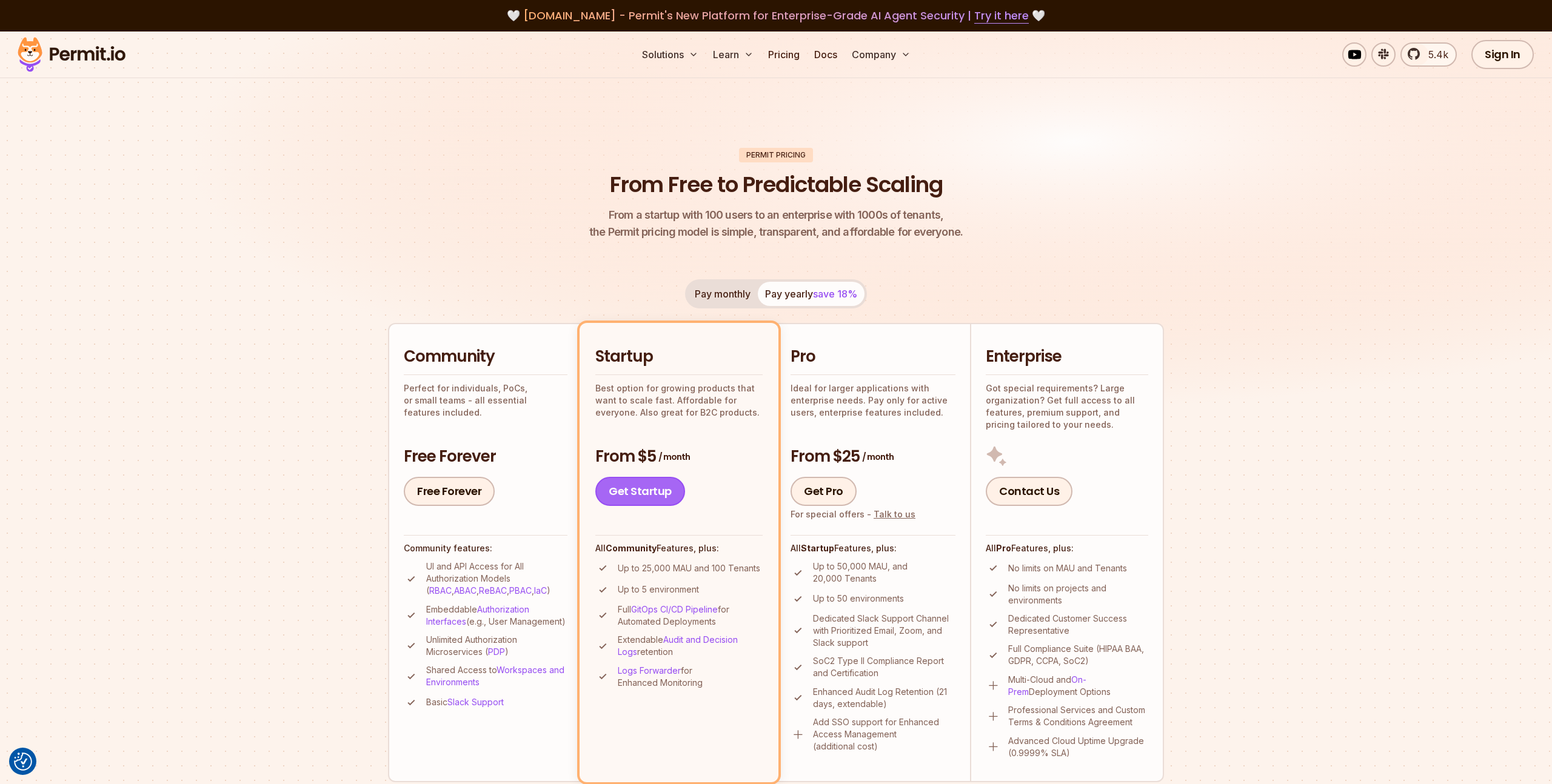
click at [623, 492] on link "Get Startup" at bounding box center [640, 491] width 90 height 29
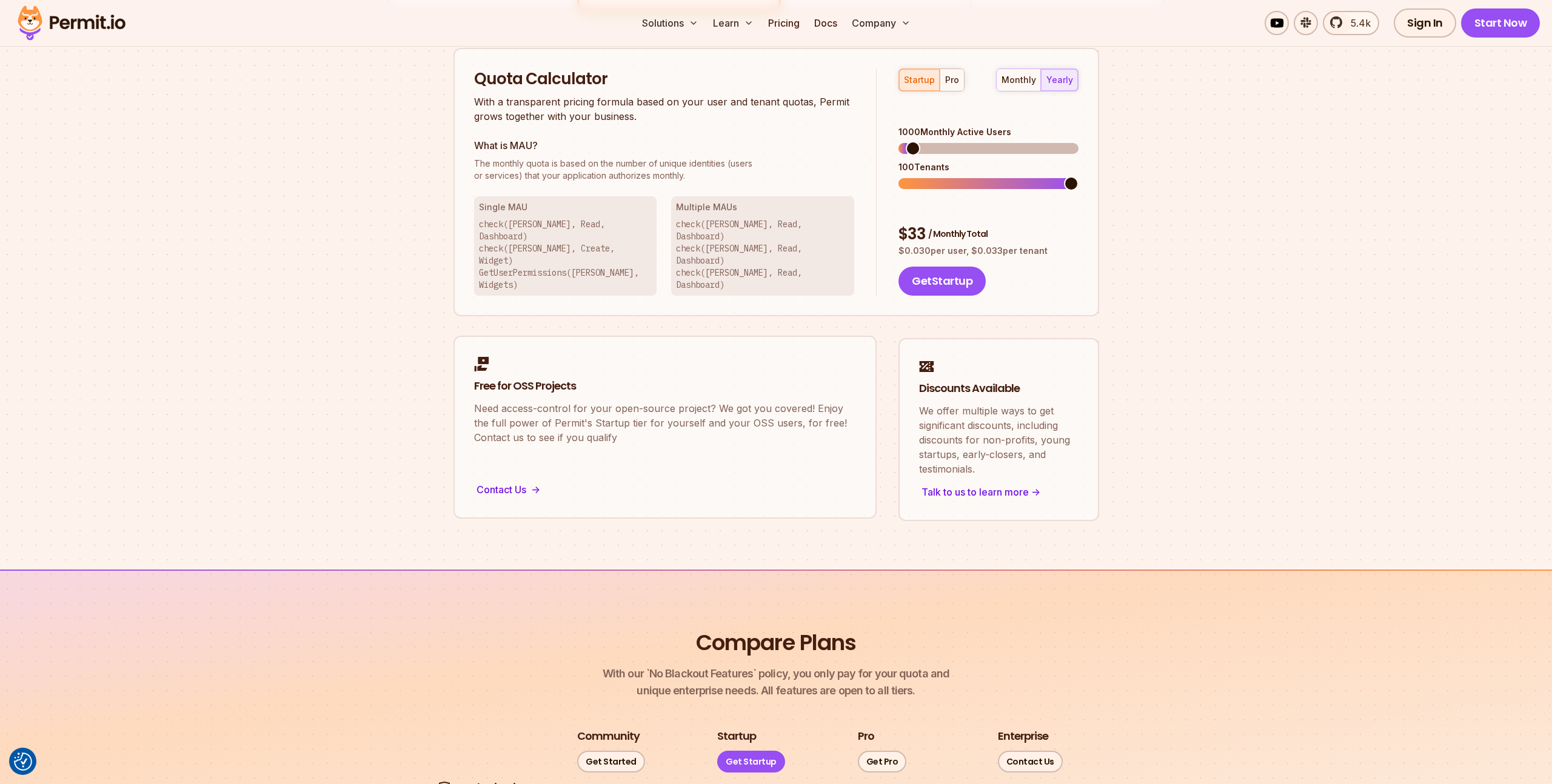
scroll to position [773, 0]
click at [852, 129] on div "Quota Calculator With a transparent pricing formula based on your user and tena…" at bounding box center [776, 182] width 646 height 269
click at [1028, 80] on div "monthly" at bounding box center [1019, 80] width 34 height 12
click at [1055, 80] on div "yearly" at bounding box center [1060, 80] width 27 height 12
click at [1023, 76] on div "monthly" at bounding box center [1019, 80] width 34 height 12
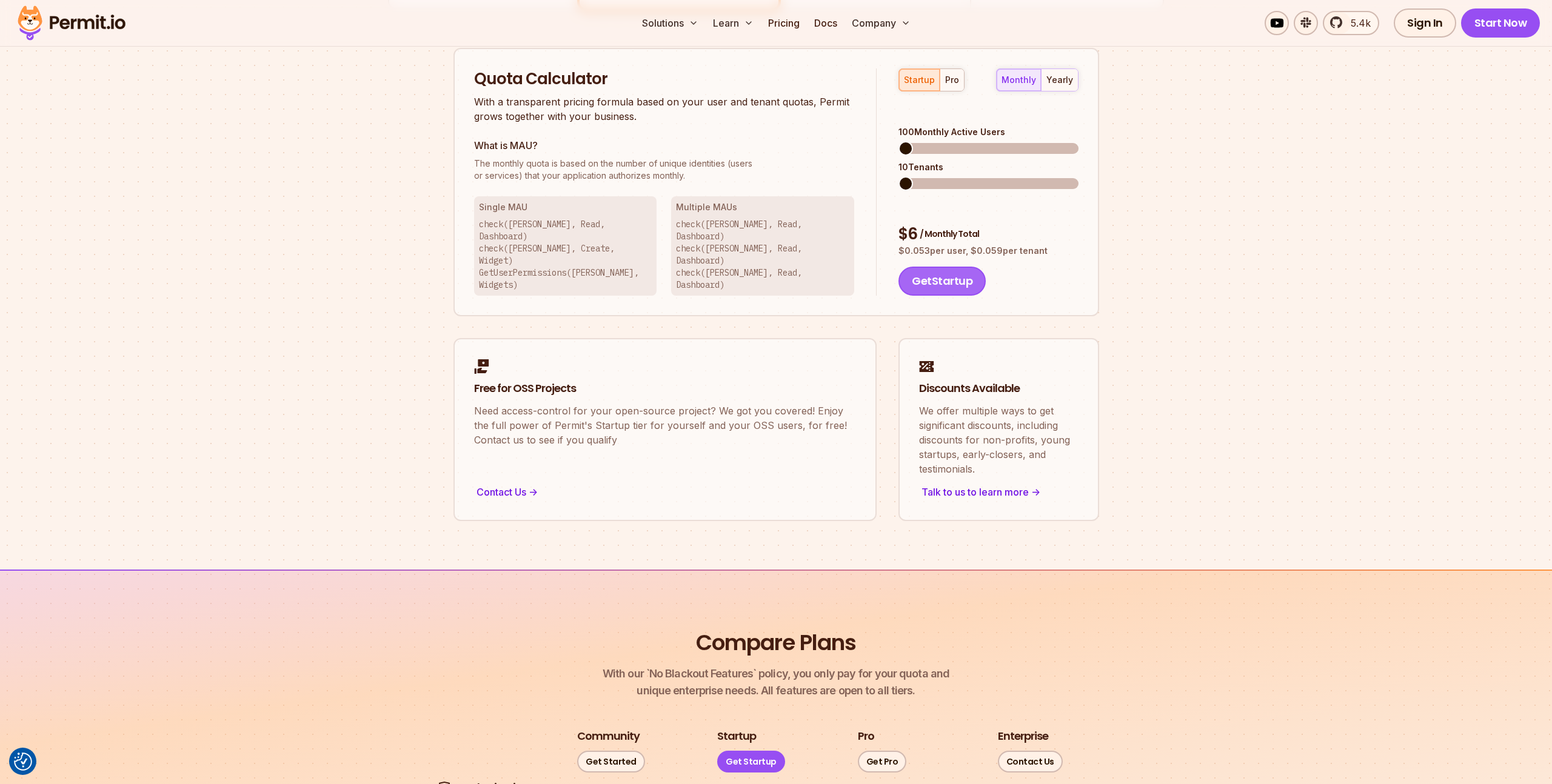
click at [931, 267] on button "Get Startup" at bounding box center [942, 281] width 88 height 29
click at [976, 481] on div "Talk to us to learn more ->" at bounding box center [999, 490] width 159 height 17
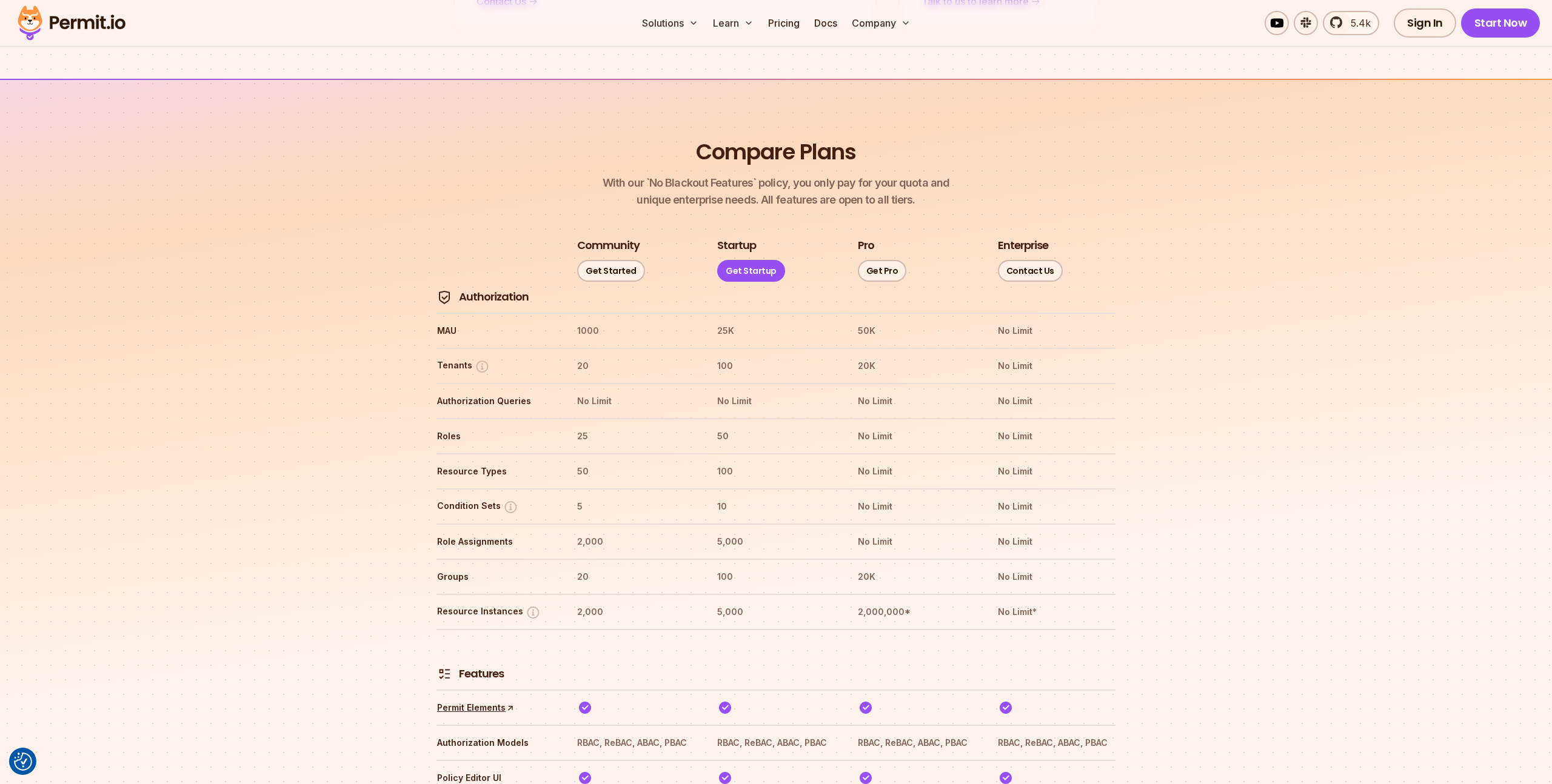
scroll to position [1270, 0]
